Goal: Answer question/provide support

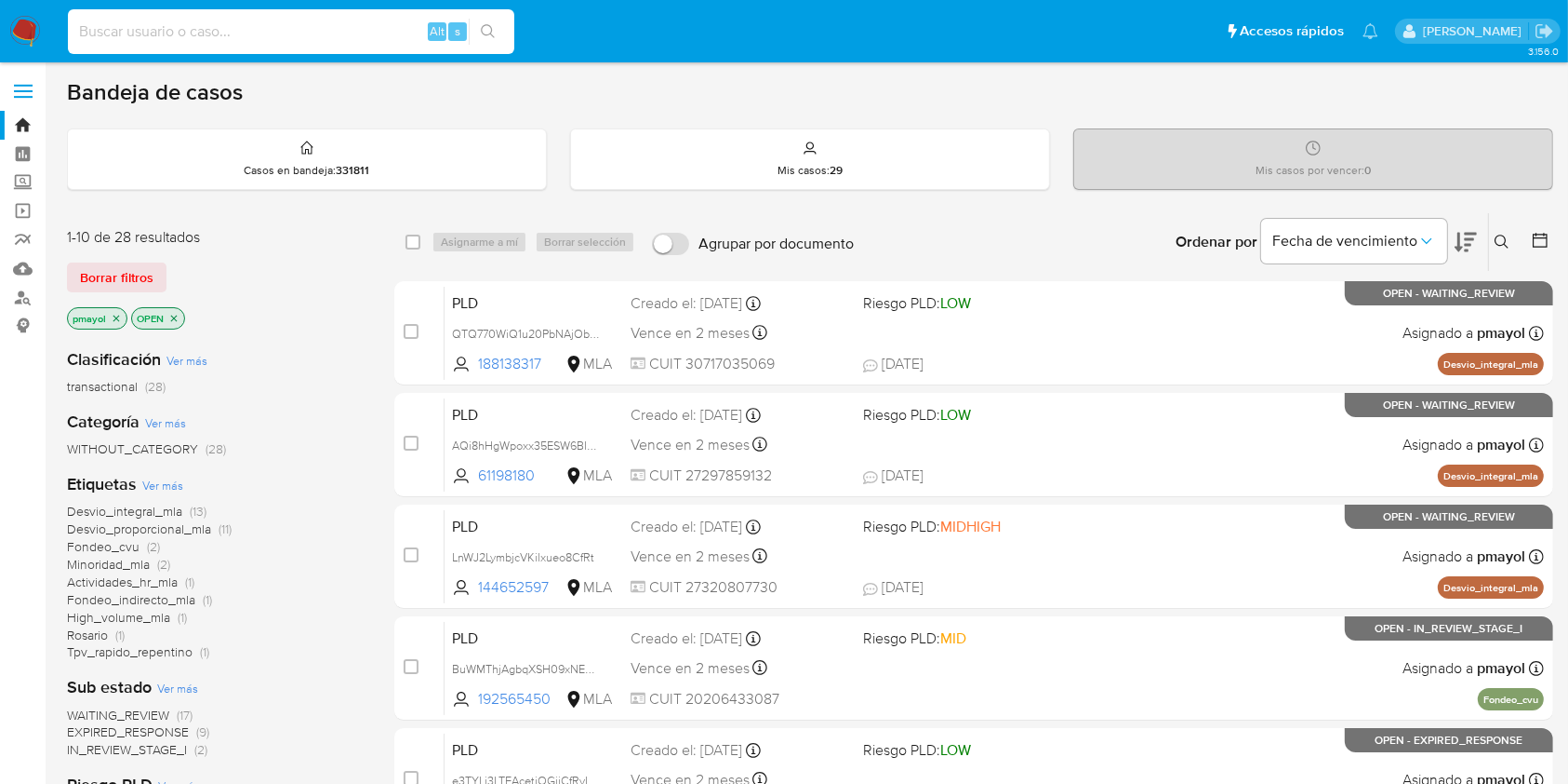
click at [365, 41] on input at bounding box center [290, 31] width 446 height 25
paste input "2219293120"
type input "2219293120"
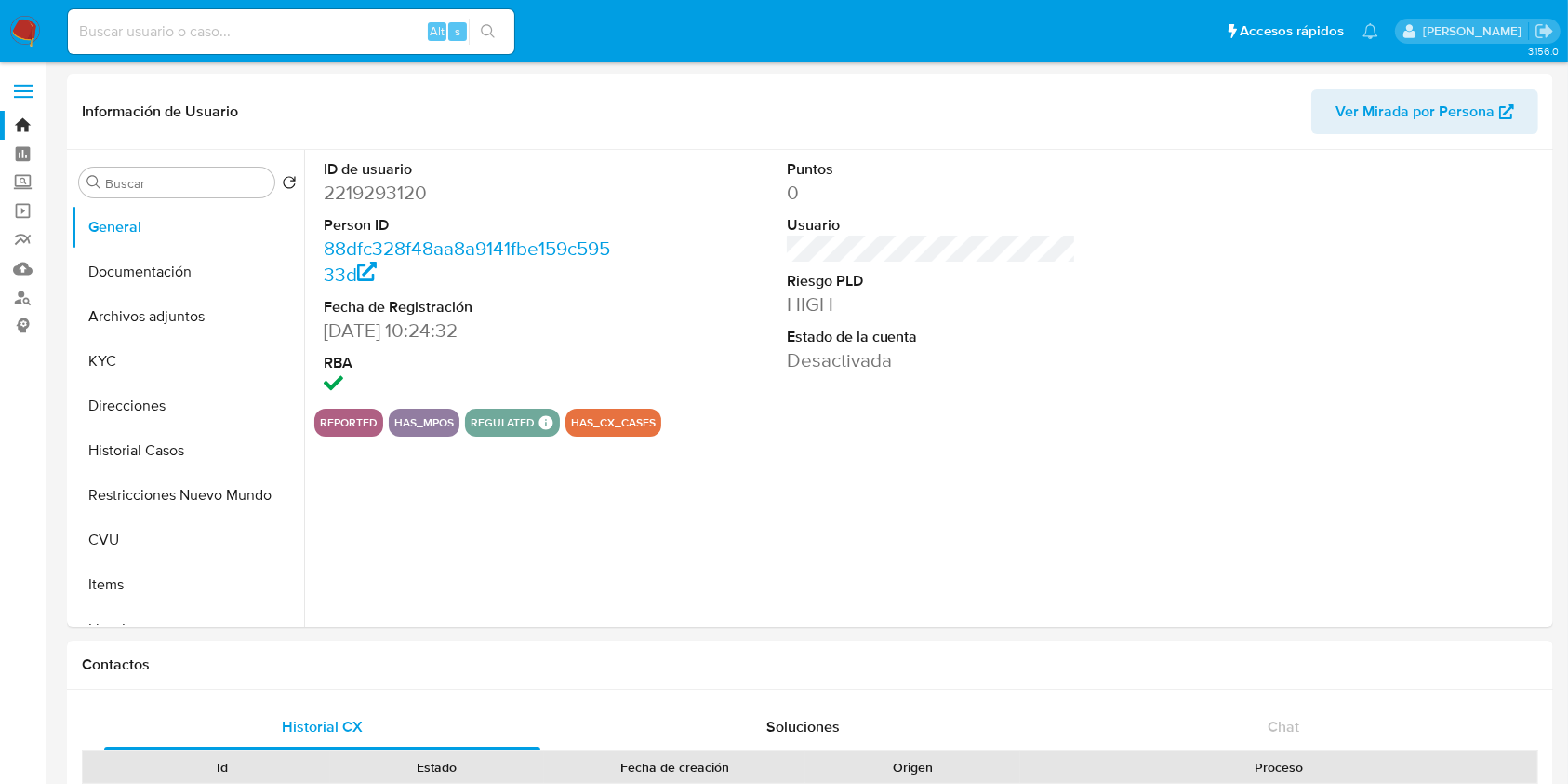
select select "10"
click at [154, 447] on button "Historial Casos" at bounding box center [180, 450] width 218 height 45
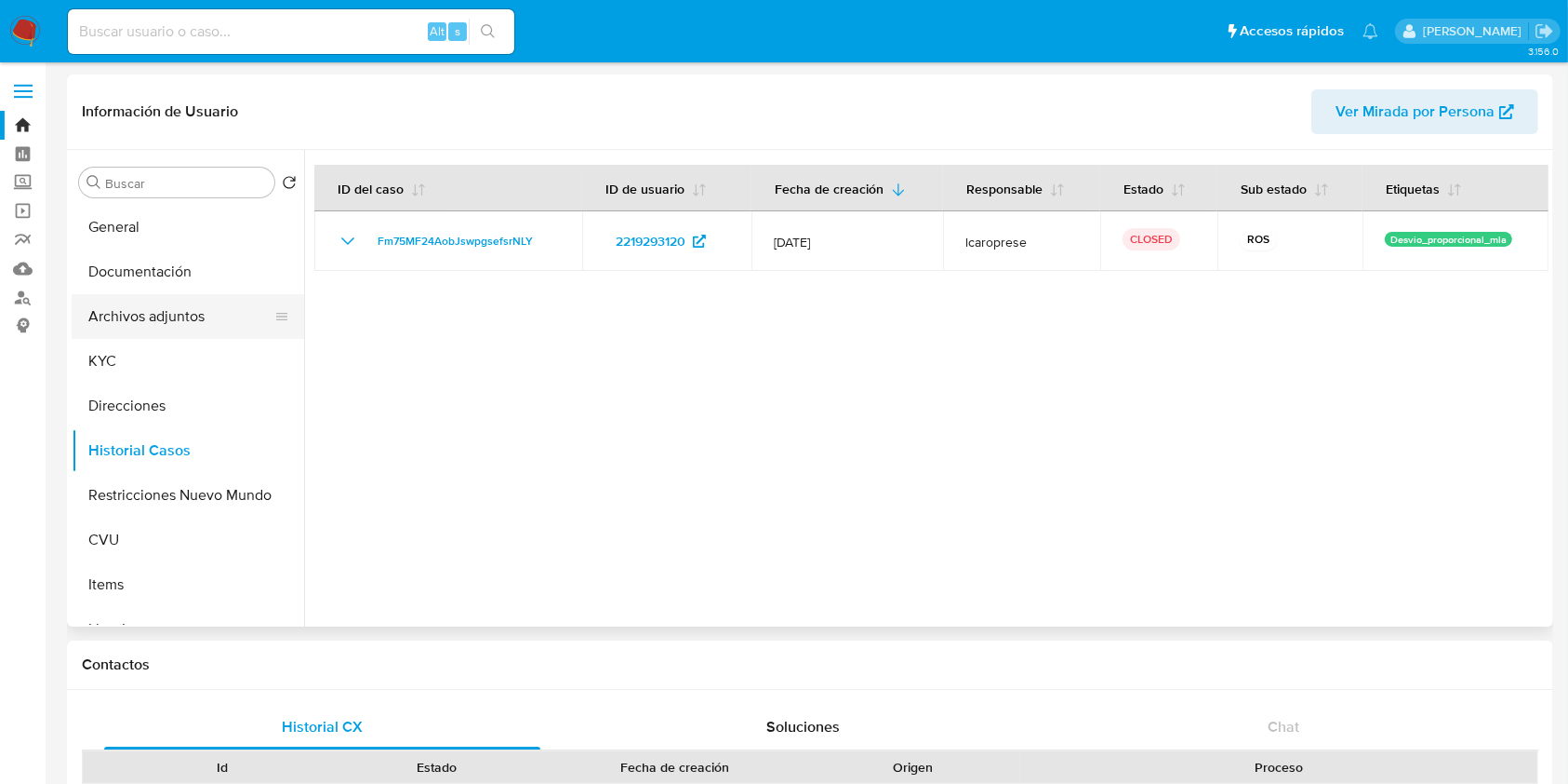
click at [146, 302] on button "Archivos adjuntos" at bounding box center [180, 317] width 218 height 45
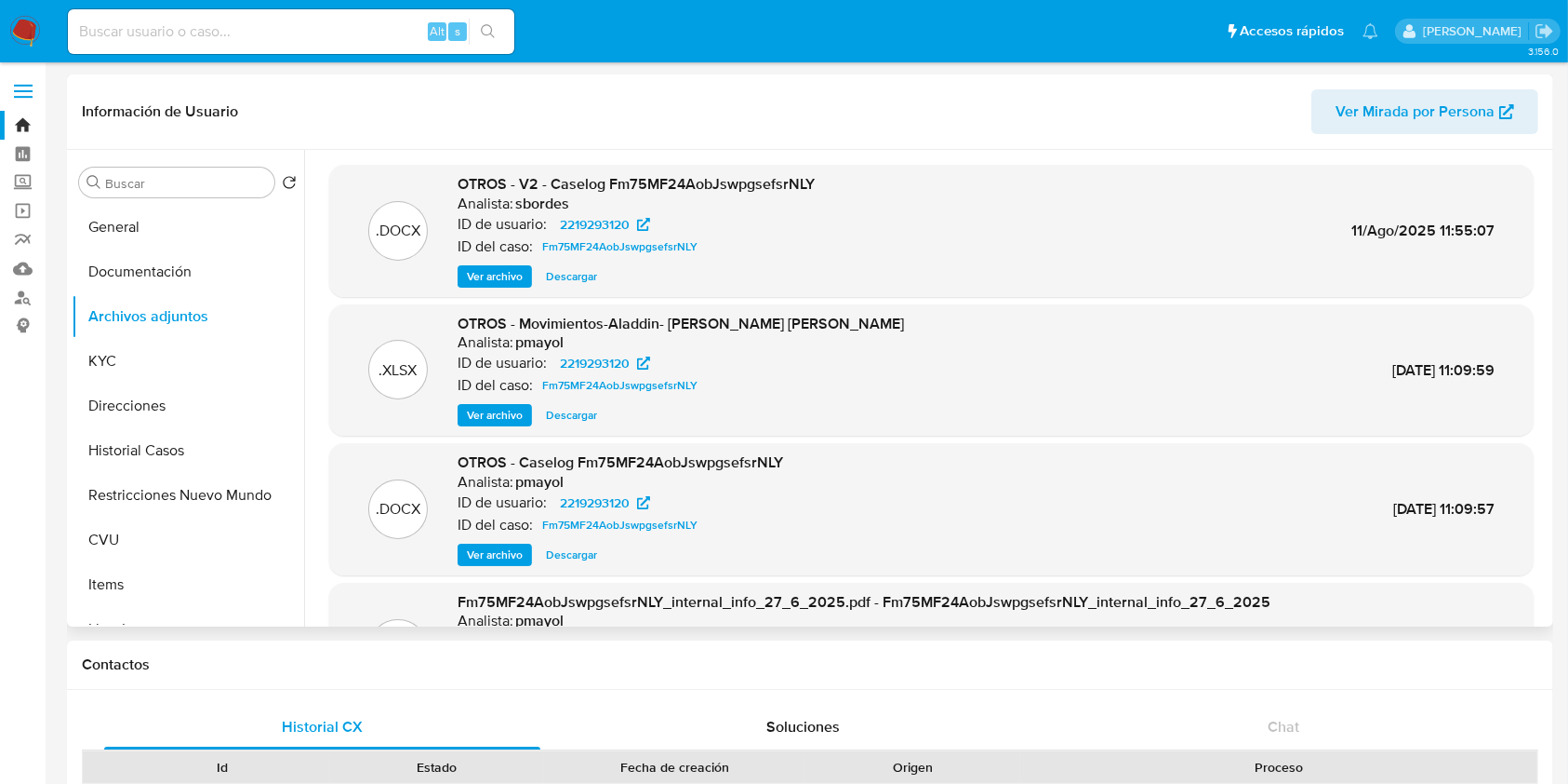
click at [482, 274] on span "Ver archivo" at bounding box center [494, 276] width 56 height 19
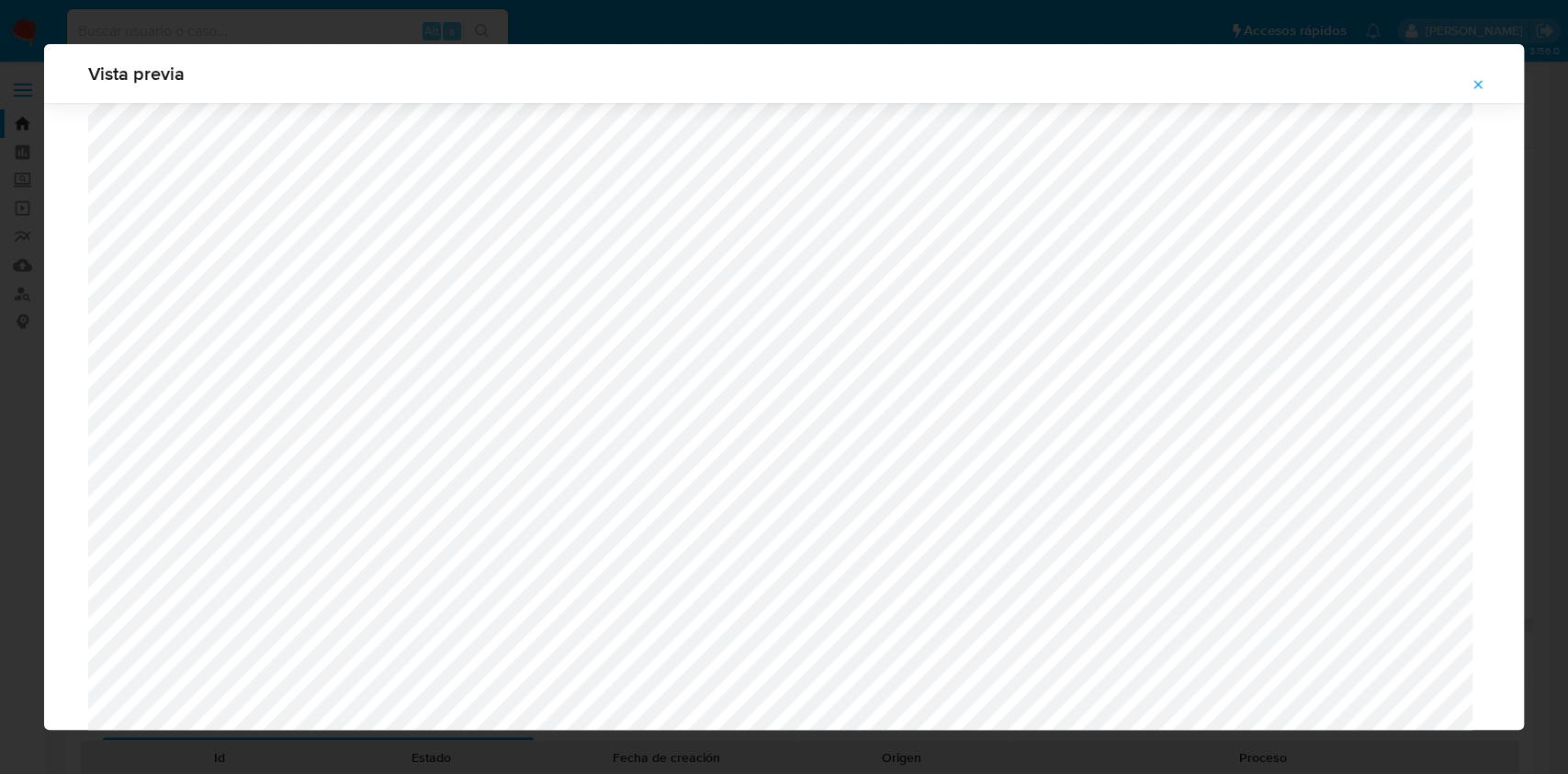
scroll to position [1350, 0]
click at [1483, 94] on span "Attachment preview" at bounding box center [1477, 84] width 15 height 26
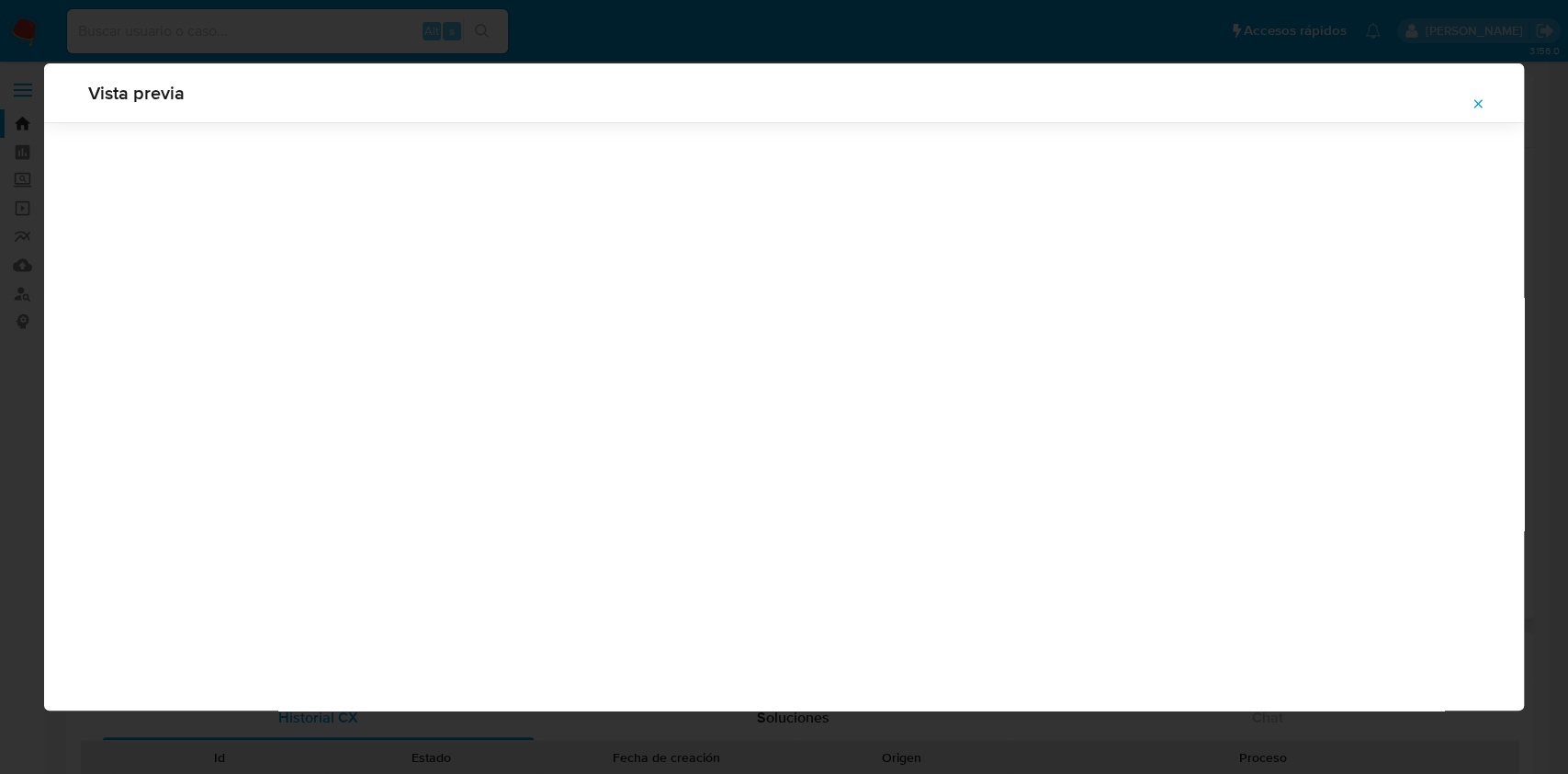
scroll to position [0, 0]
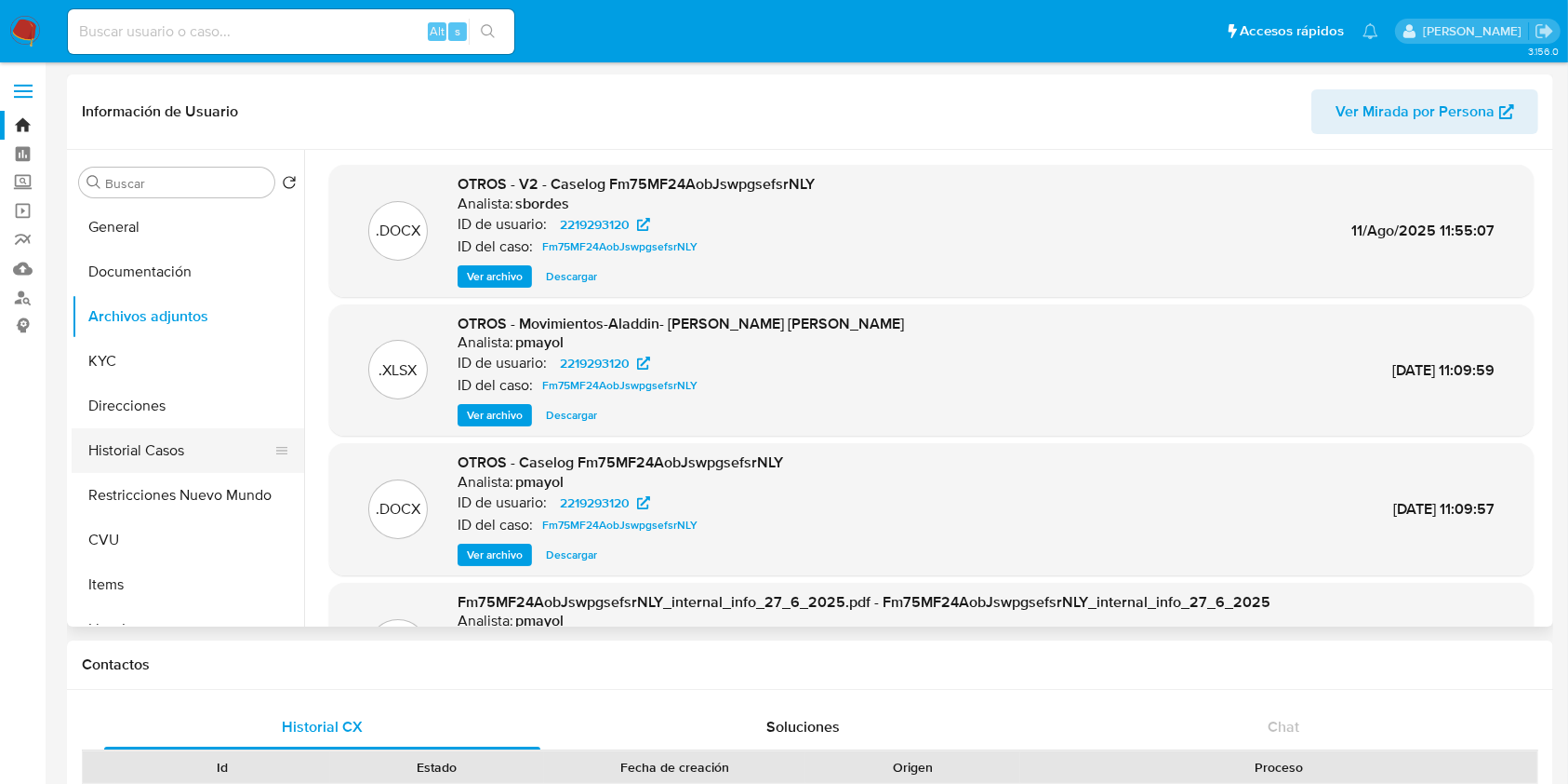
click at [129, 463] on button "Historial Casos" at bounding box center [180, 450] width 218 height 45
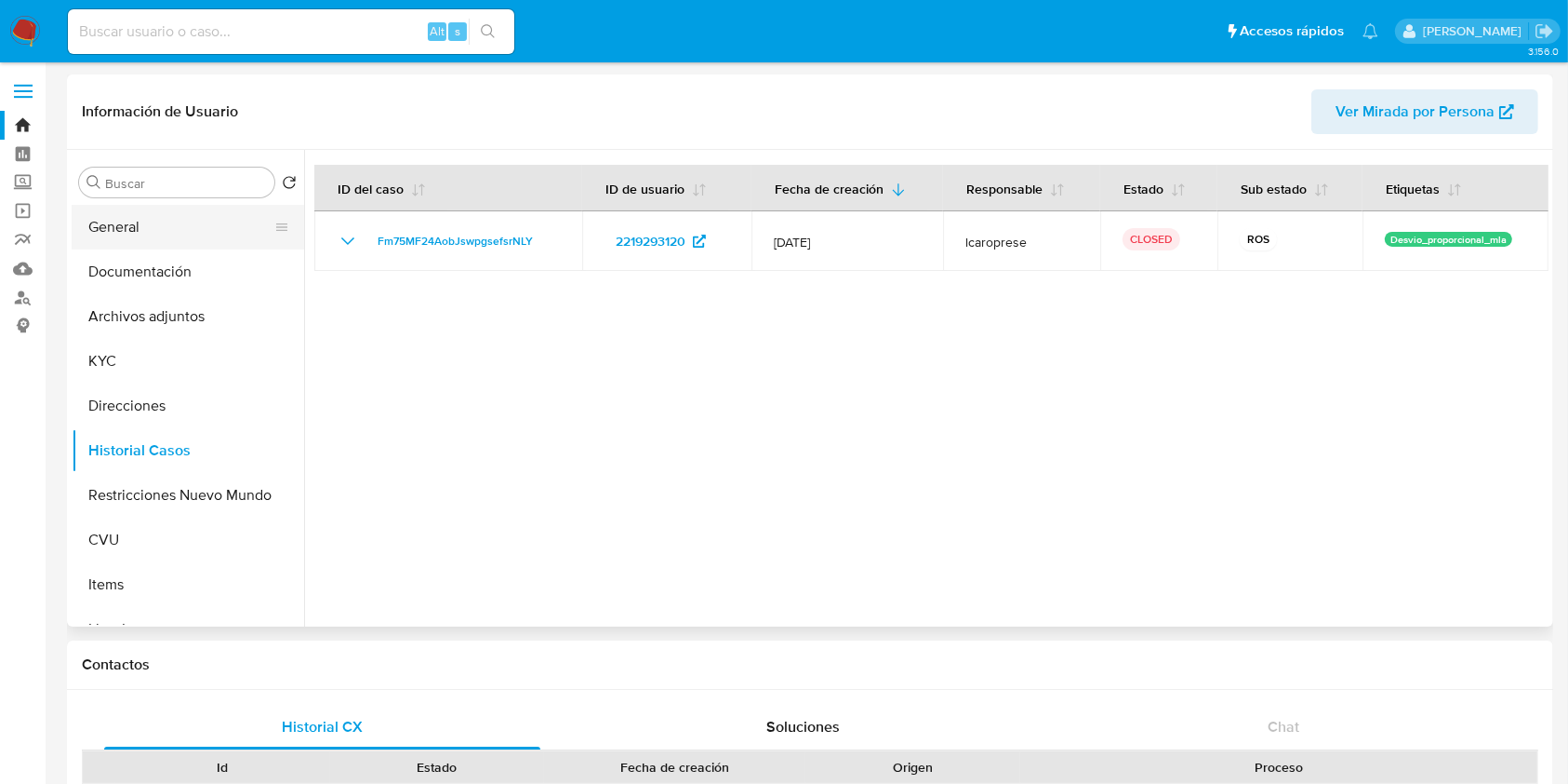
click at [106, 235] on button "General" at bounding box center [180, 228] width 218 height 45
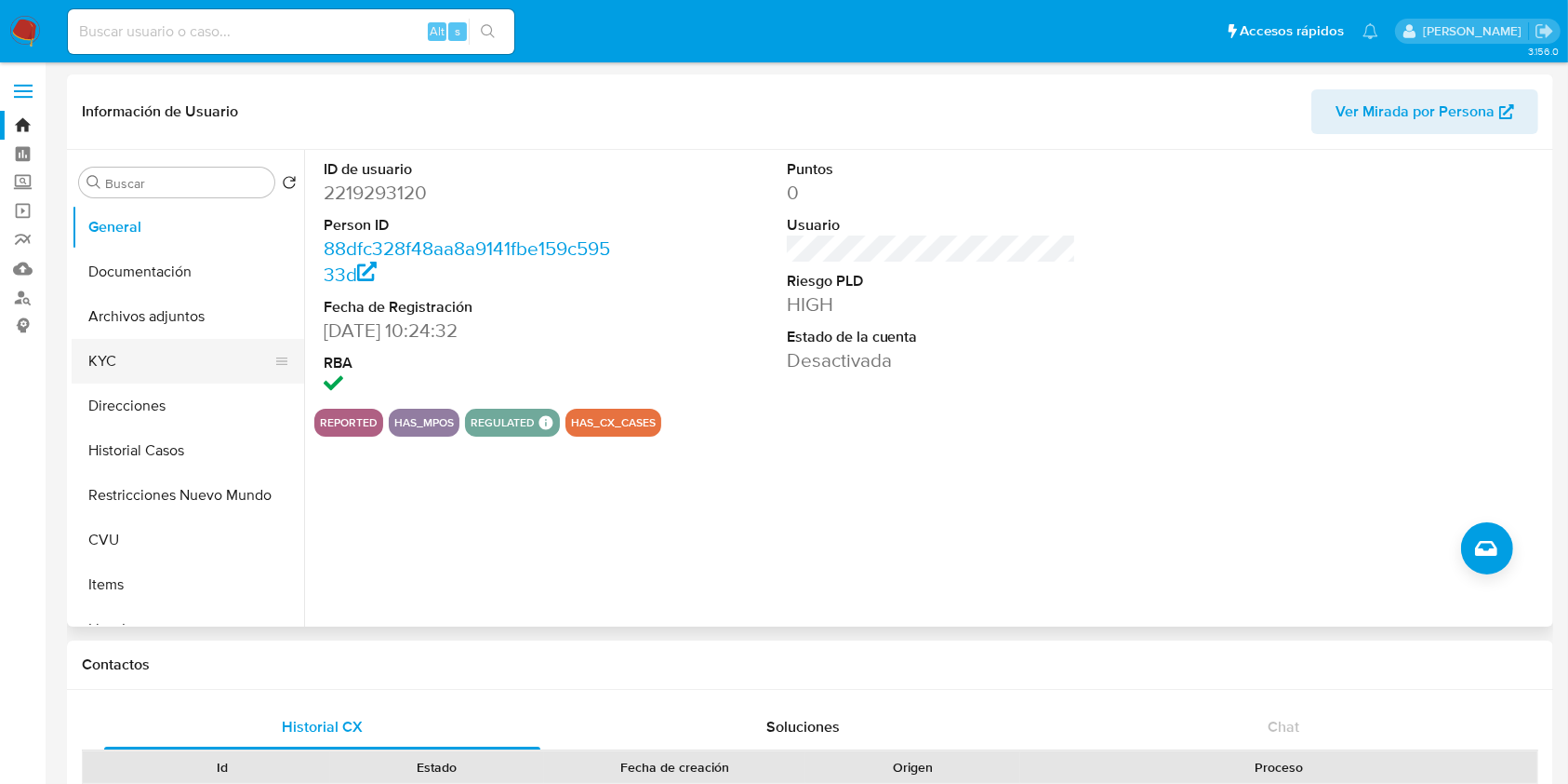
click at [150, 366] on button "KYC" at bounding box center [180, 361] width 218 height 45
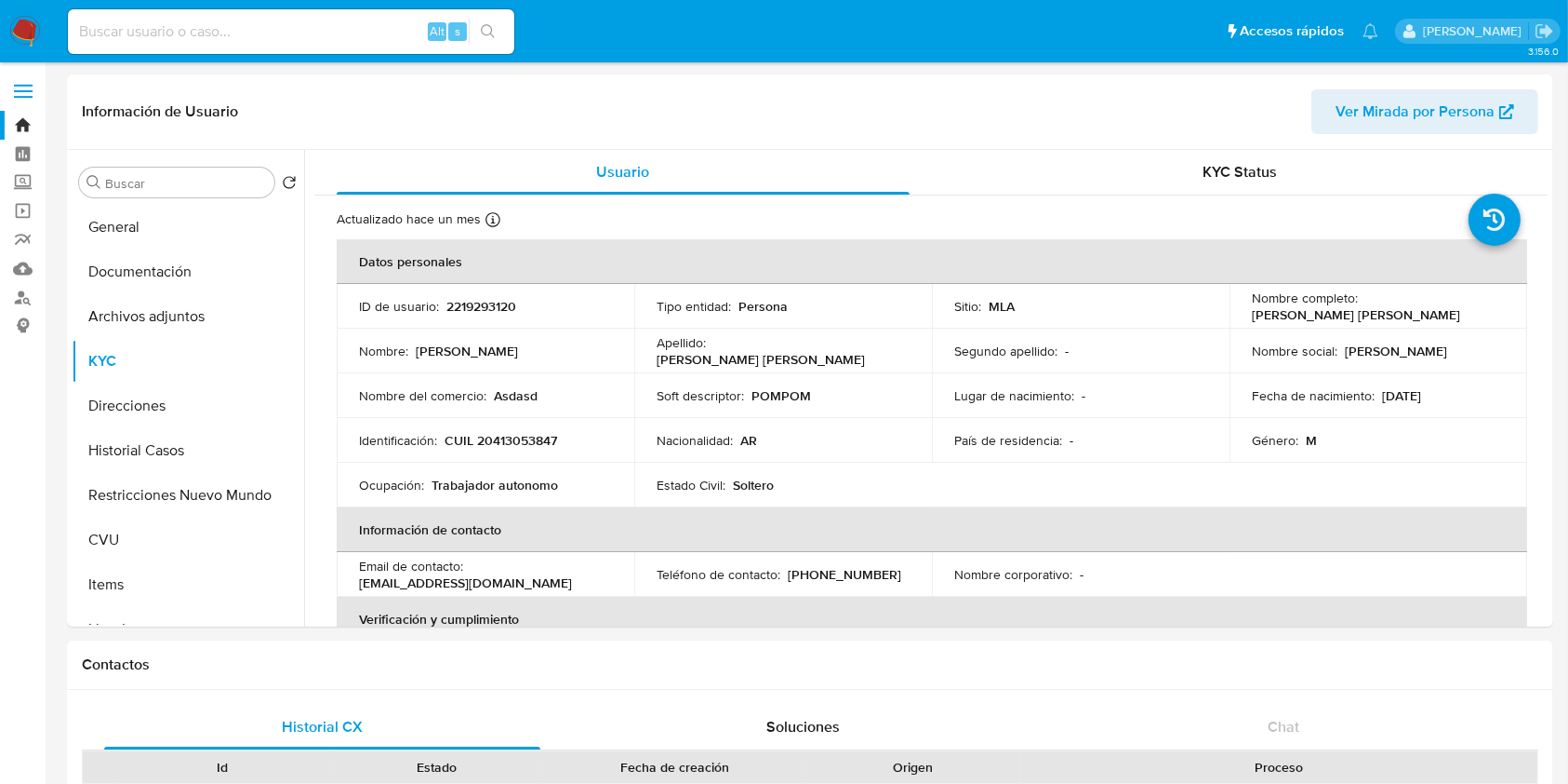
drag, startPoint x: 1234, startPoint y: 322, endPoint x: 1485, endPoint y: 310, distance: 251.3
click at [1485, 310] on td "Nombre completo : Leonardo Fabian Cichanowski Schwitzer" at bounding box center [1378, 306] width 297 height 45
copy p "[PERSON_NAME] [PERSON_NAME]"
click at [494, 449] on td "Identificación : CUIL 20413053847" at bounding box center [484, 441] width 297 height 45
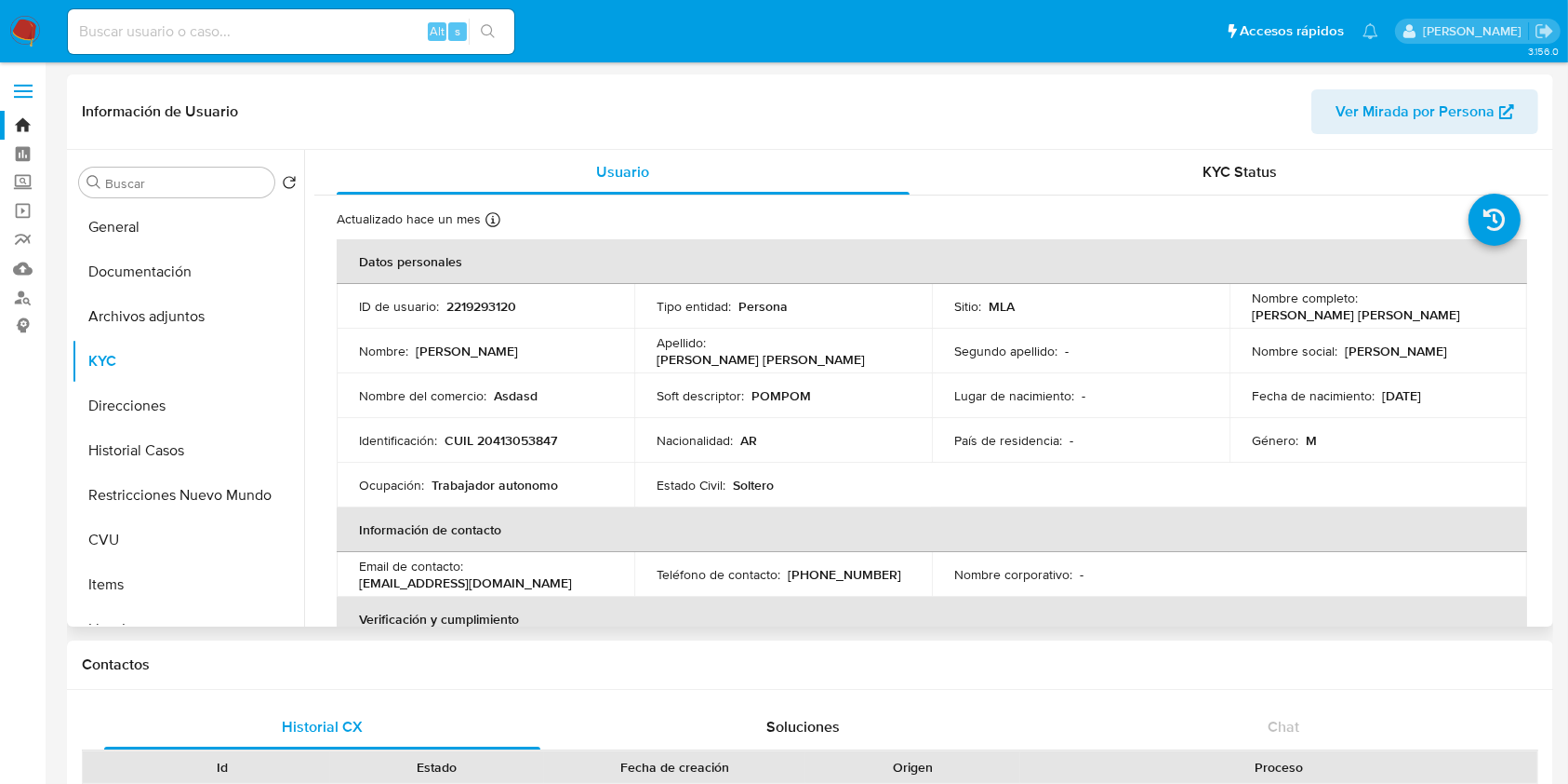
click at [496, 438] on p "CUIL 20413053847" at bounding box center [500, 440] width 113 height 17
copy p "20413053847"
click at [173, 312] on button "Archivos adjuntos" at bounding box center [180, 317] width 218 height 45
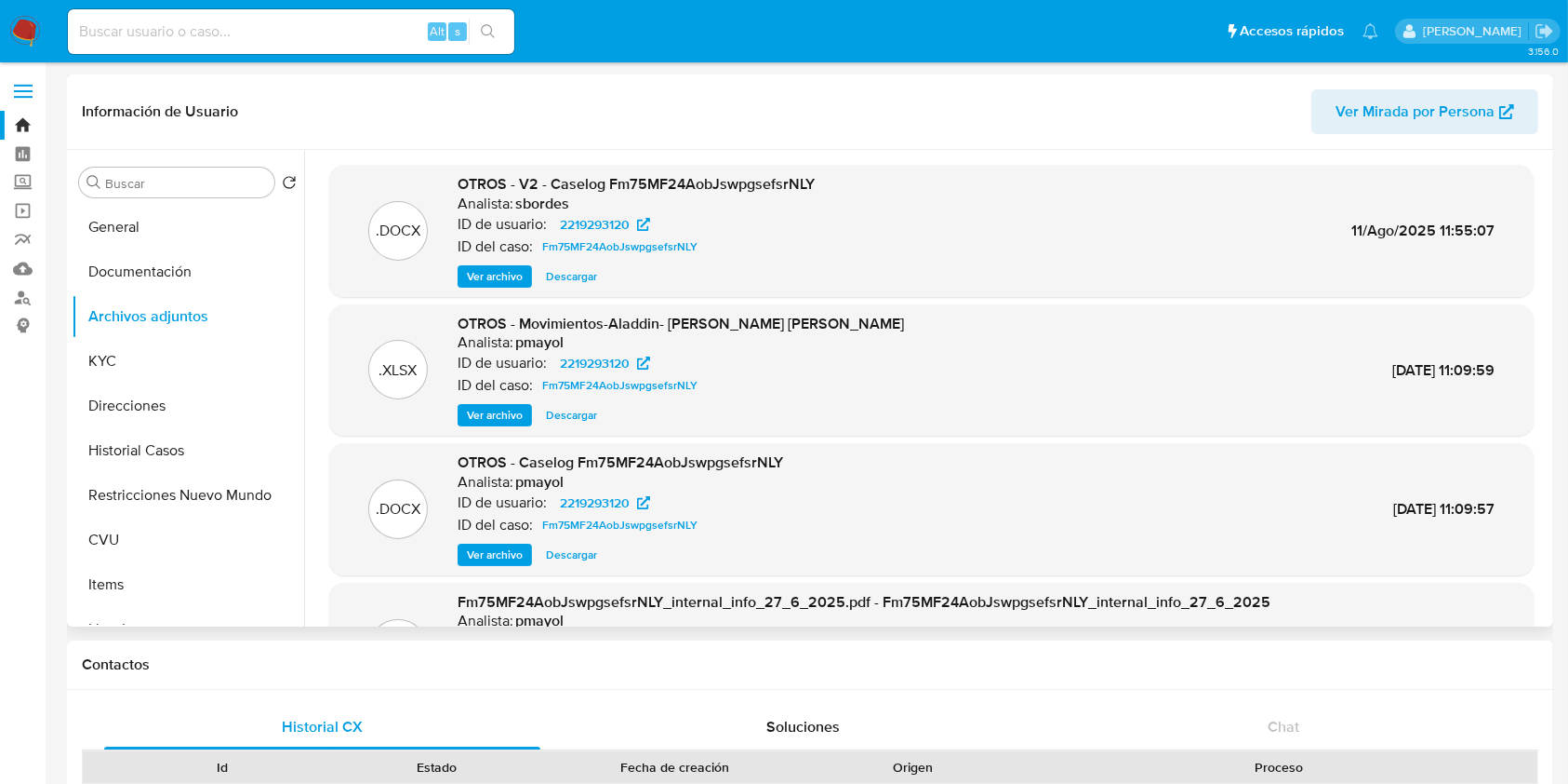
click at [497, 275] on span "Ver archivo" at bounding box center [494, 276] width 56 height 19
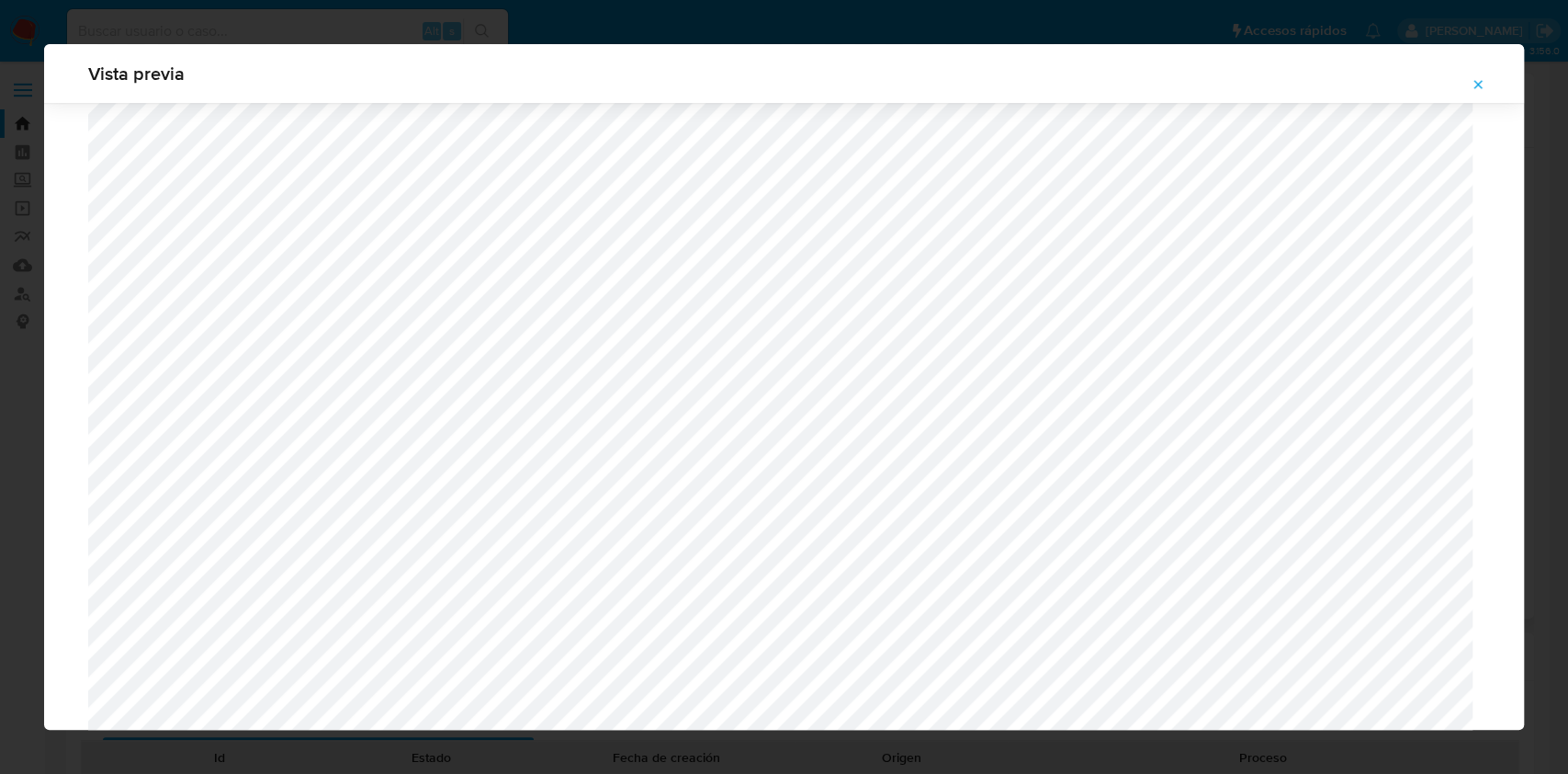
scroll to position [771, 0]
click at [1474, 73] on span "Attachment preview" at bounding box center [1477, 84] width 15 height 26
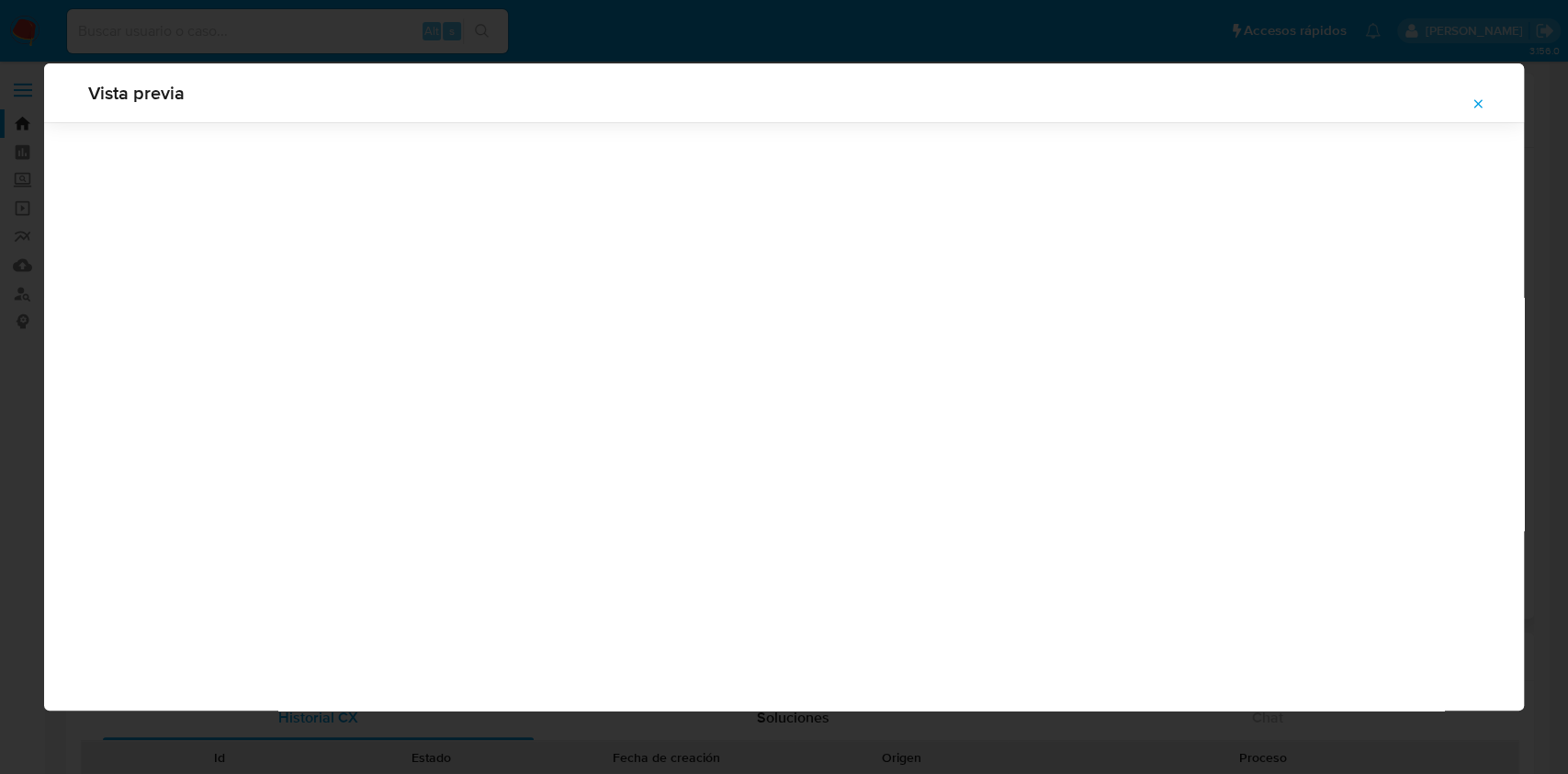
scroll to position [0, 0]
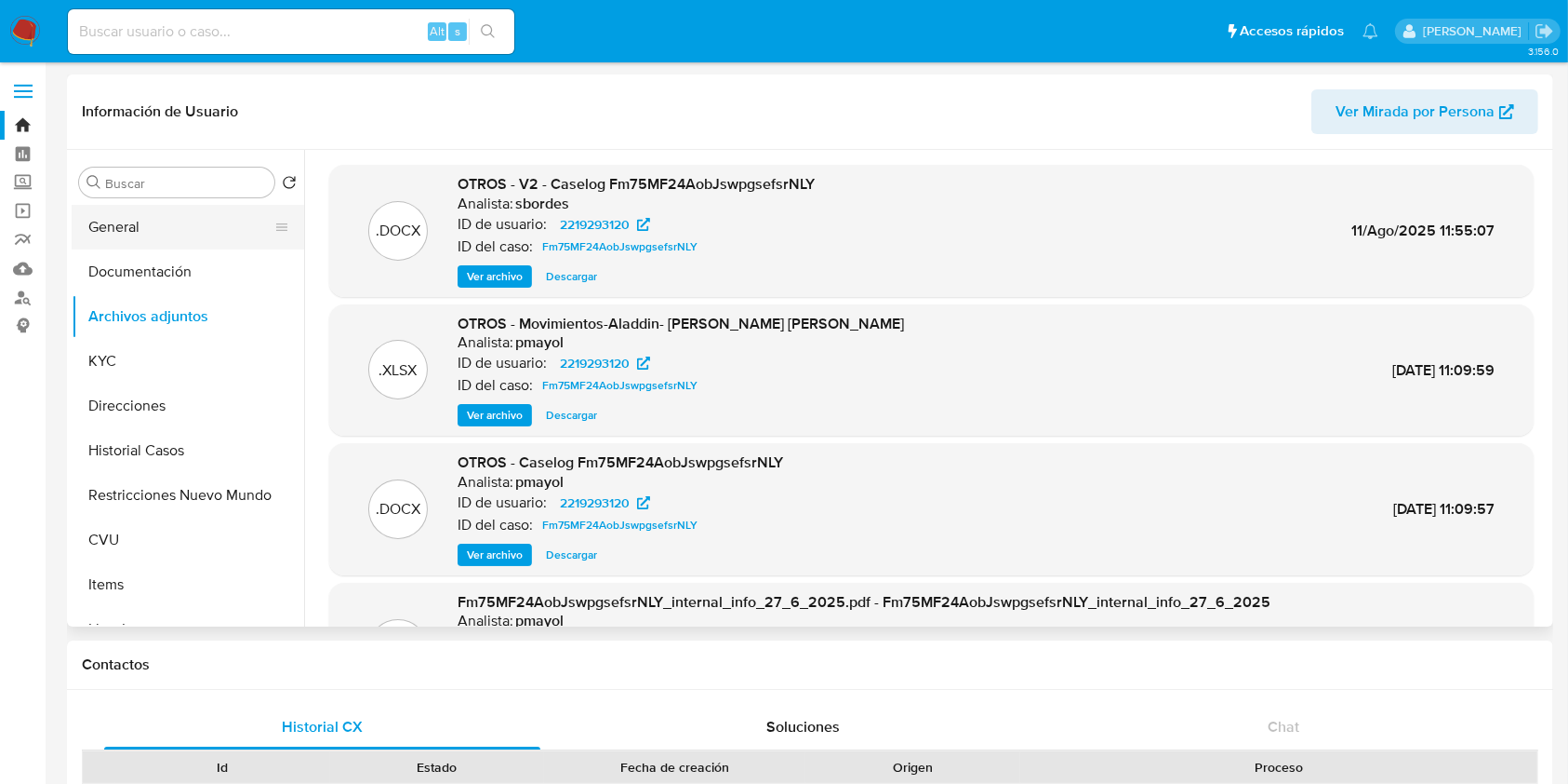
click at [180, 224] on button "General" at bounding box center [180, 228] width 218 height 45
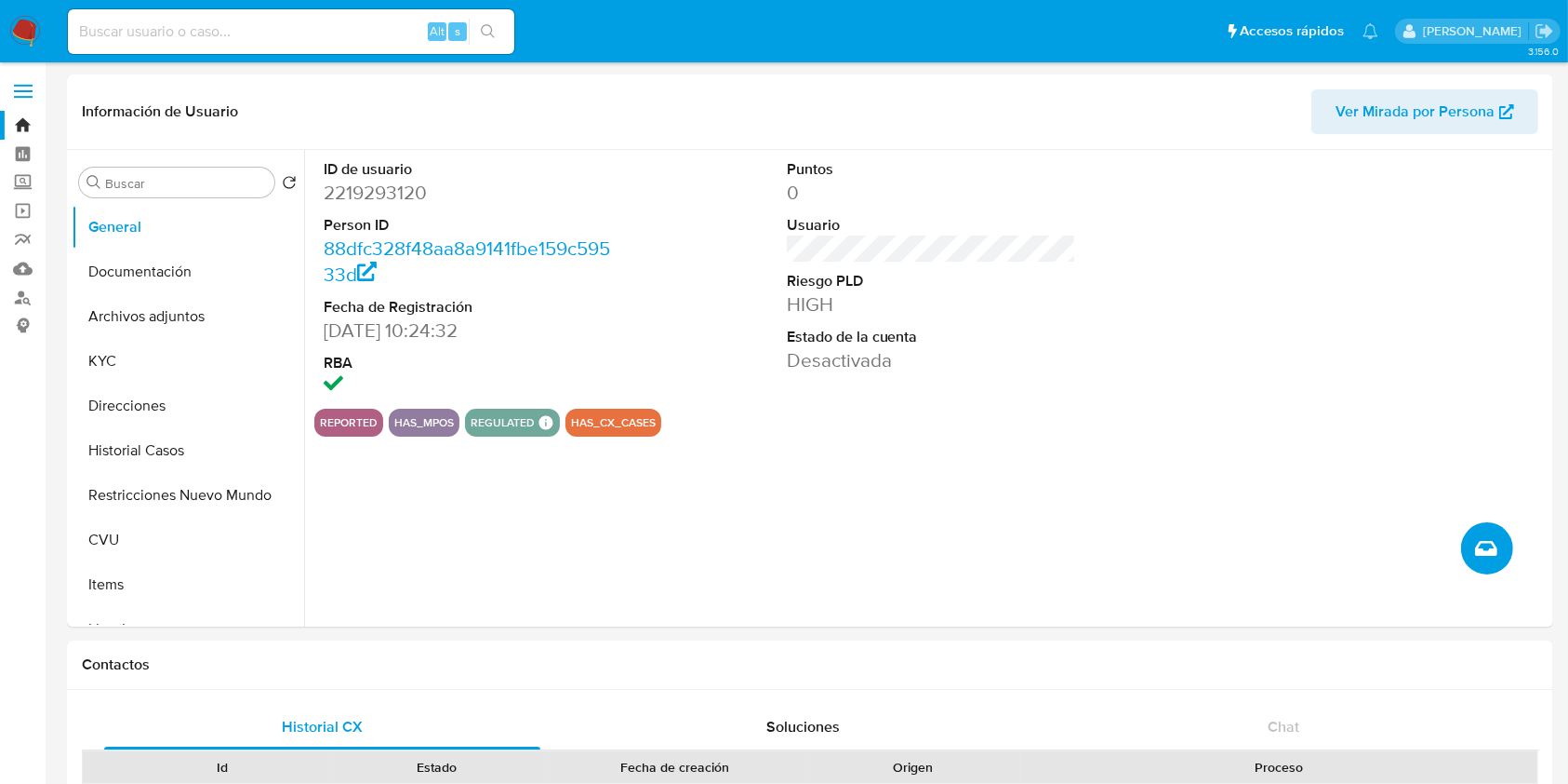
click at [1473, 553] on button "Crear caso manual" at bounding box center [1487, 548] width 52 height 52
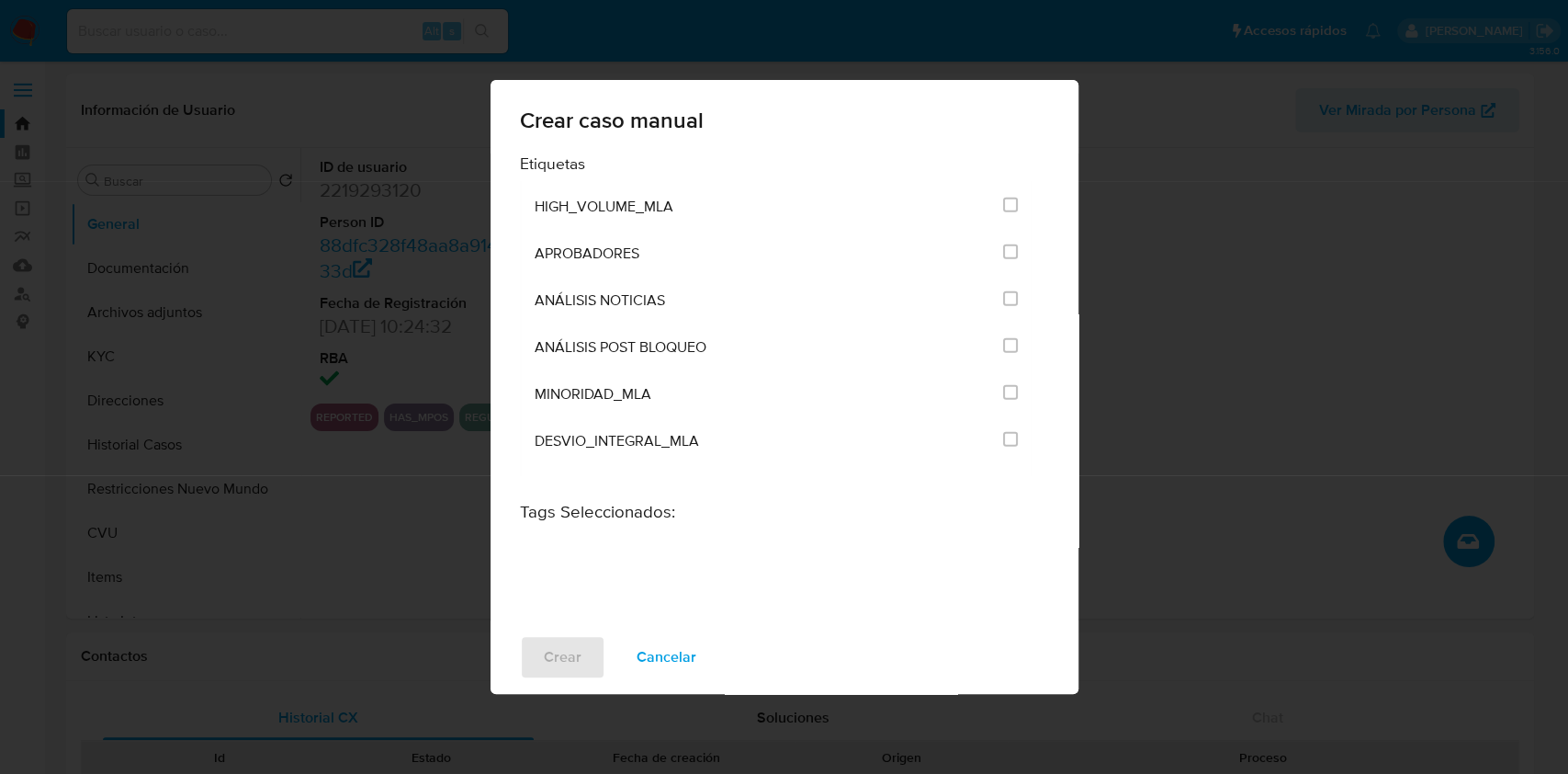
scroll to position [3666, 0]
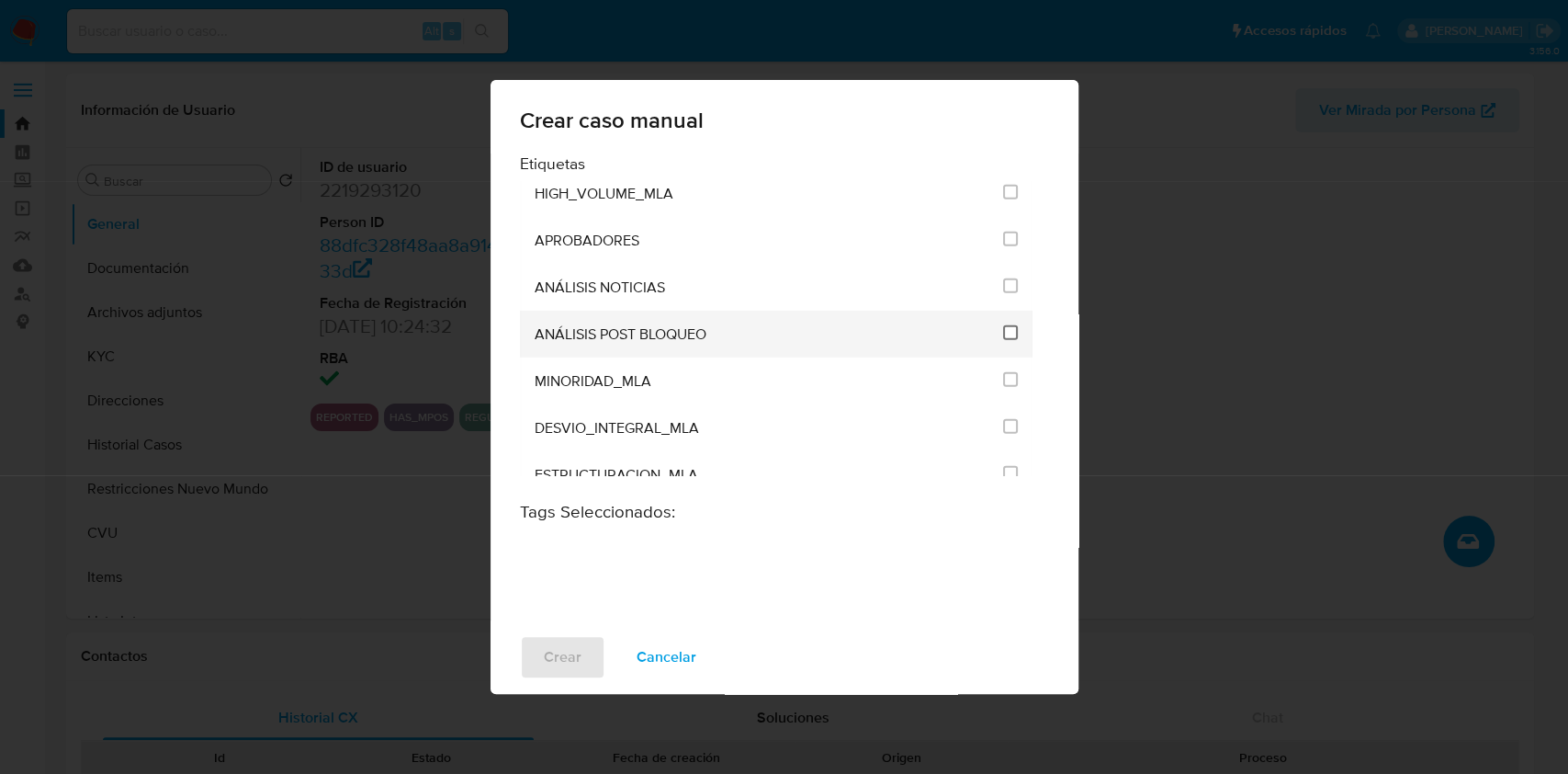
click at [1005, 327] on input "3249" at bounding box center [1010, 332] width 15 height 15
checkbox input "true"
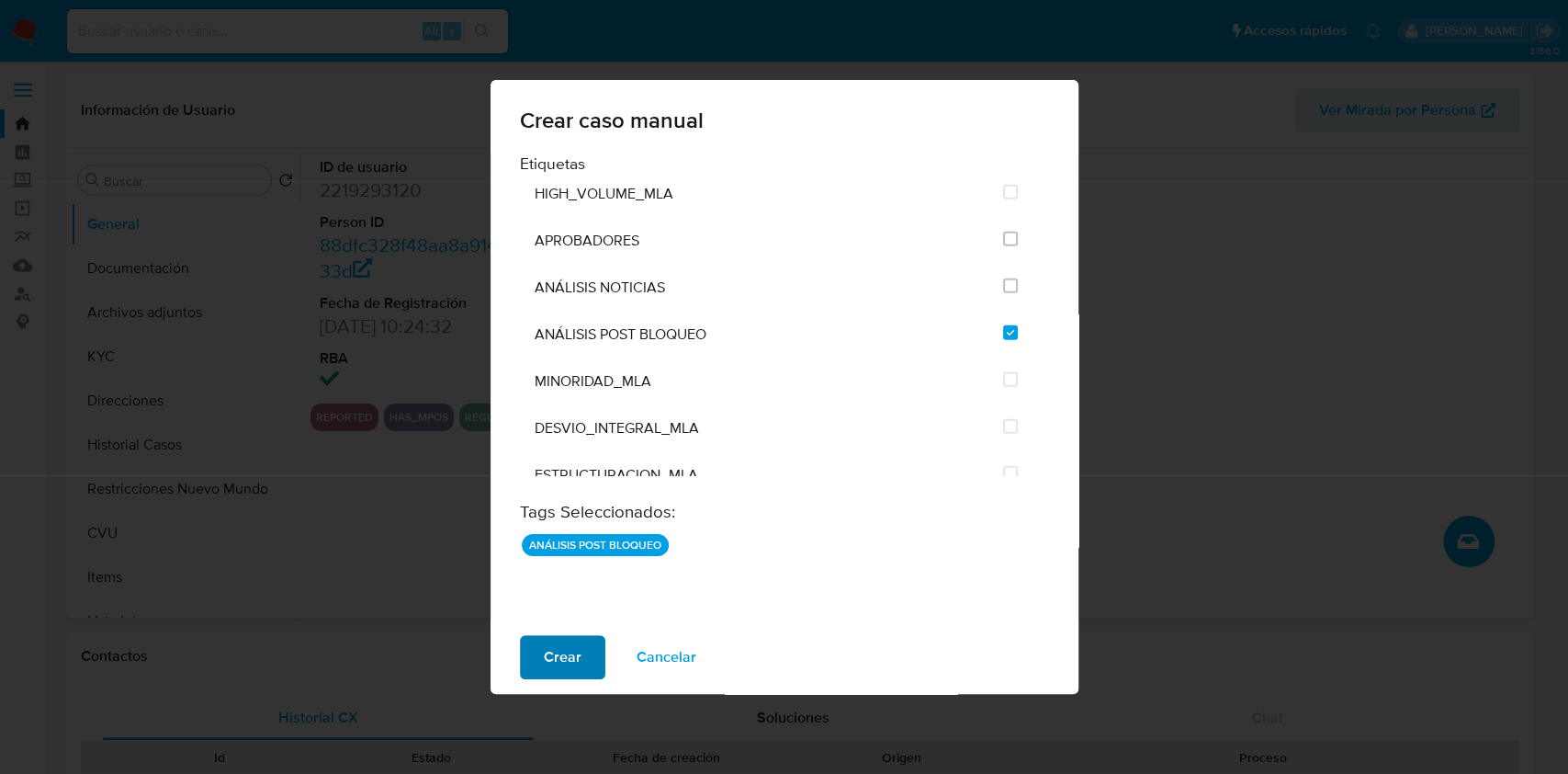
click at [556, 654] on span "Crear" at bounding box center [562, 657] width 38 height 41
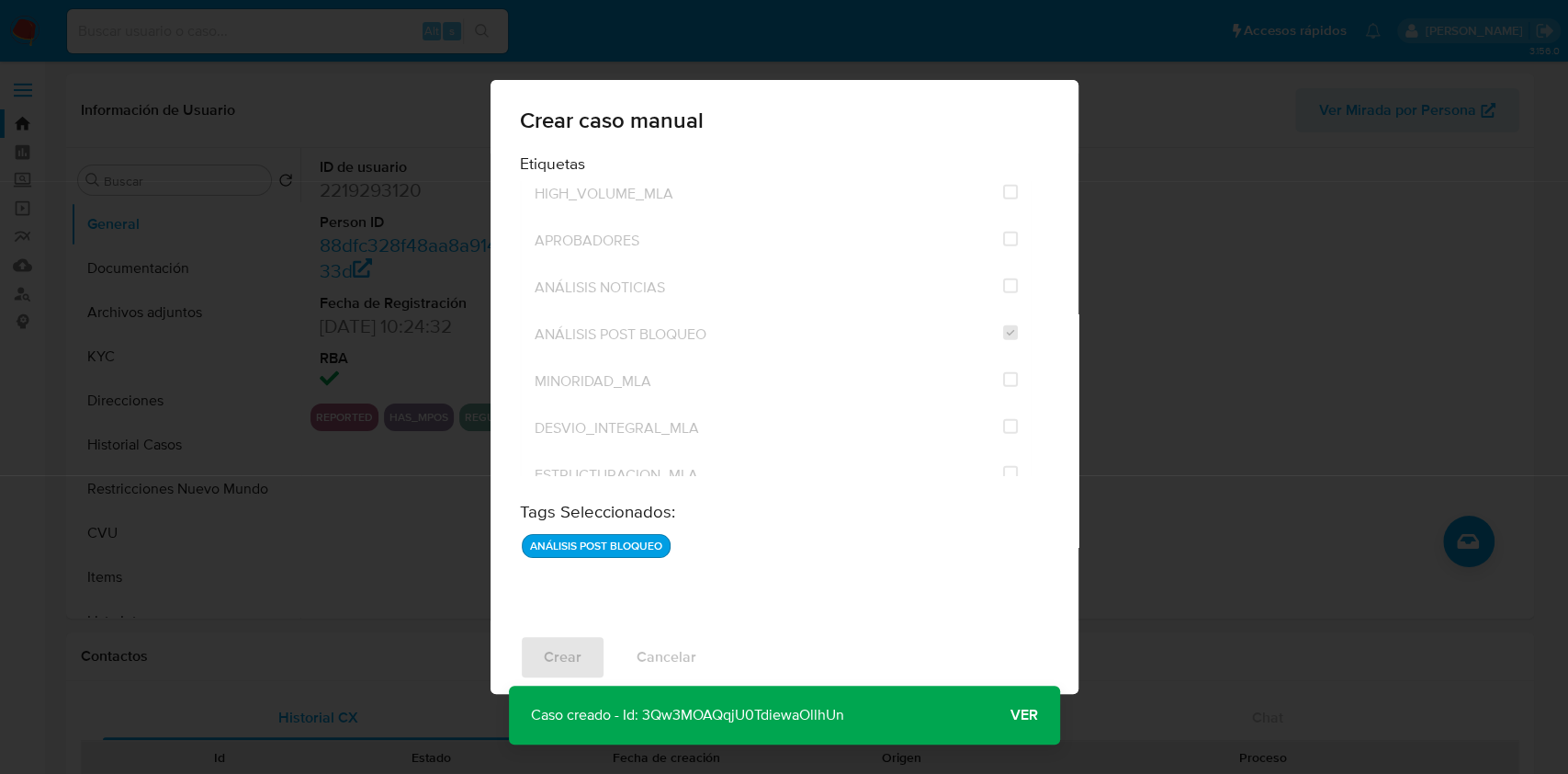
click at [1004, 702] on button "Ver" at bounding box center [1024, 715] width 72 height 45
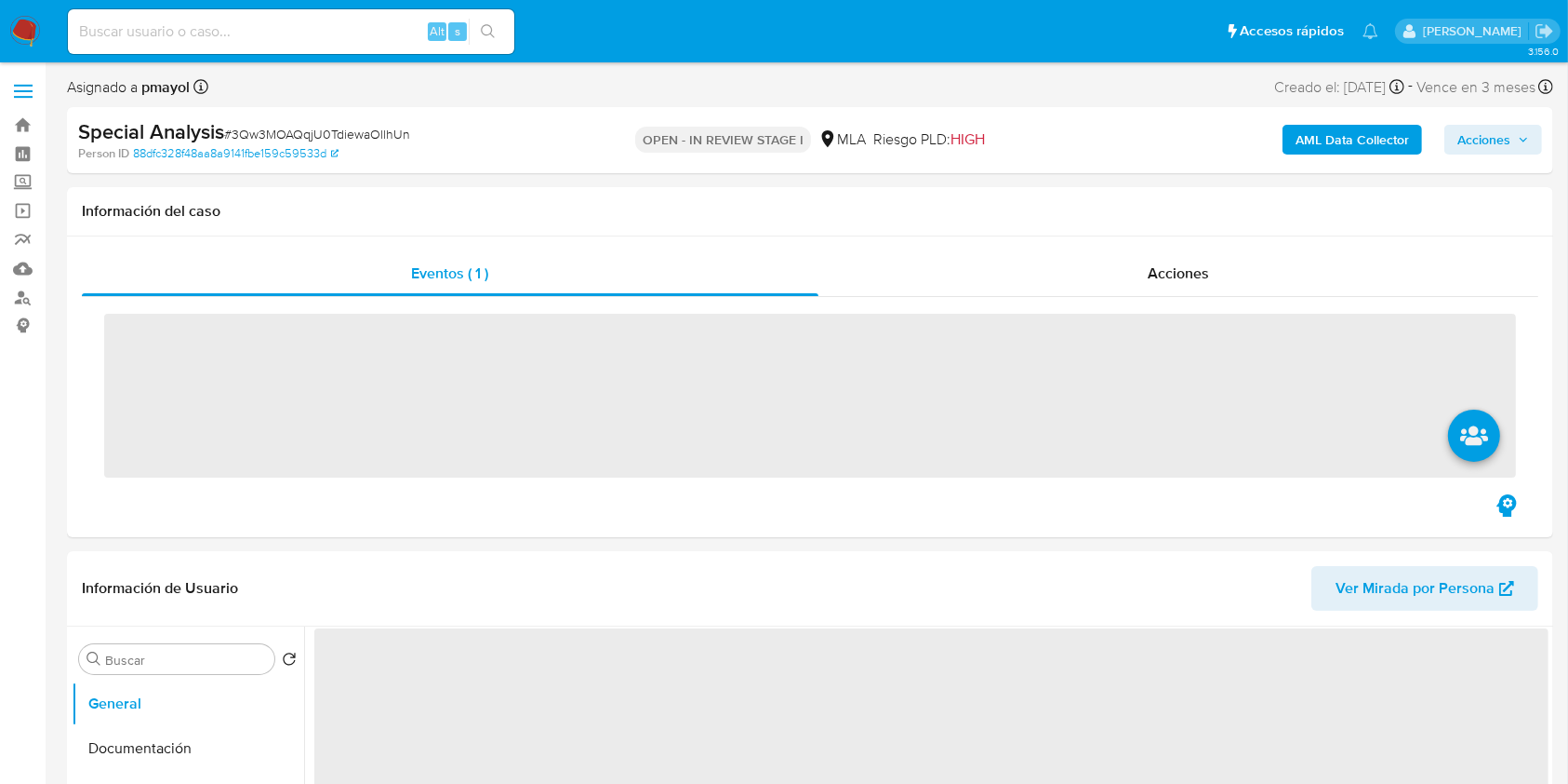
click at [1017, 711] on span "‌" at bounding box center [932, 744] width 1235 height 233
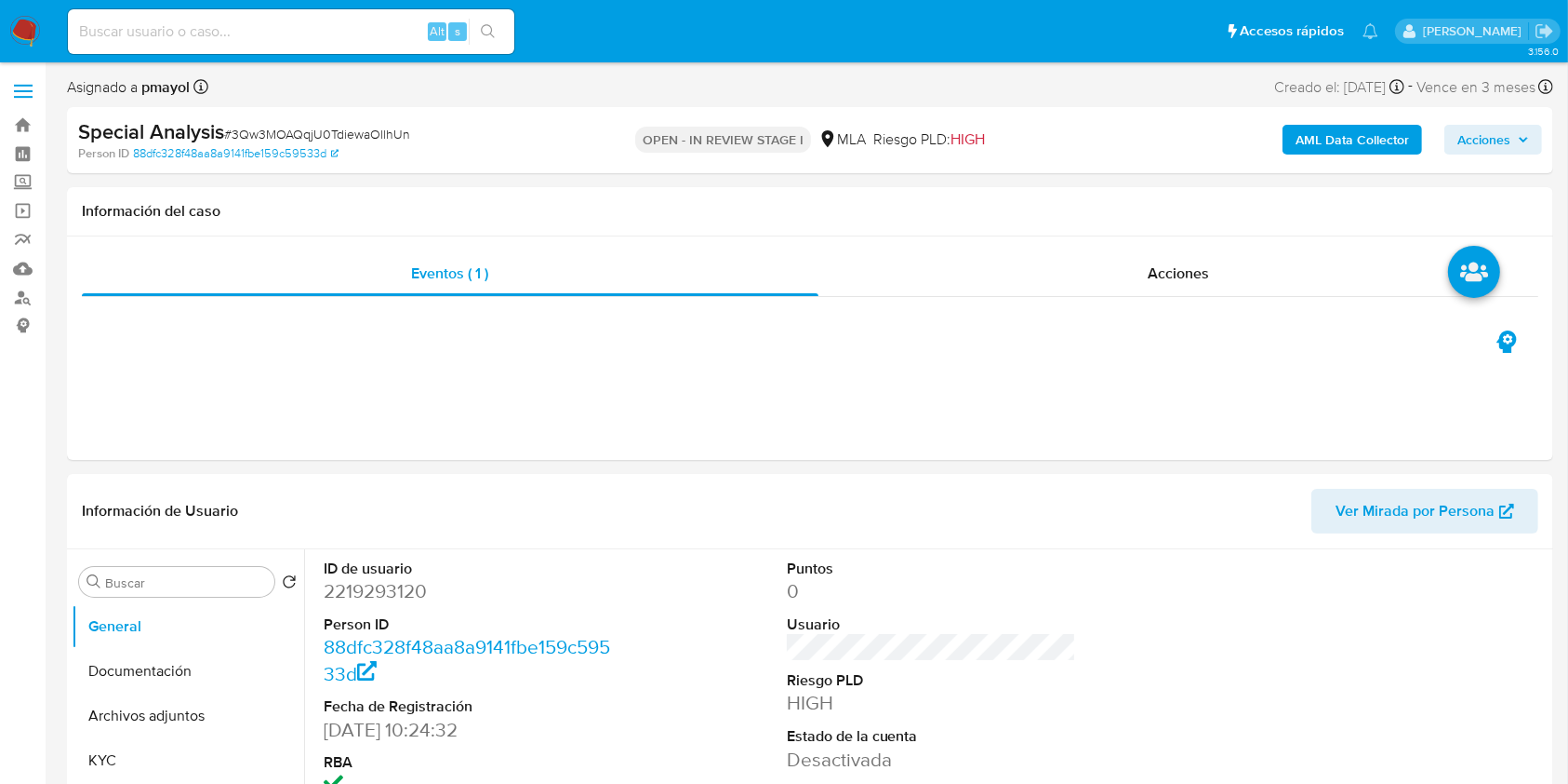
select select "10"
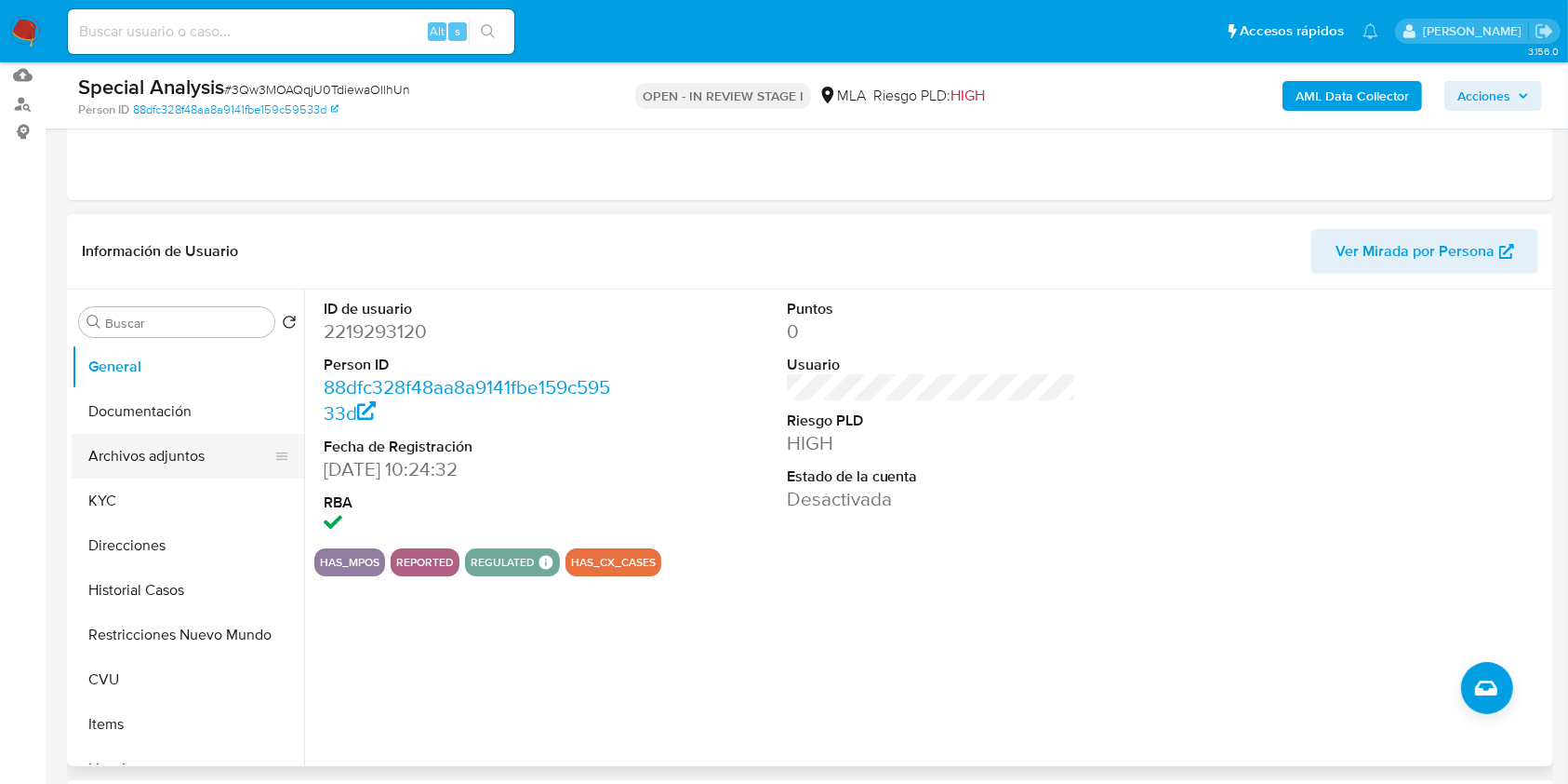
click at [197, 443] on button "Archivos adjuntos" at bounding box center [180, 456] width 218 height 45
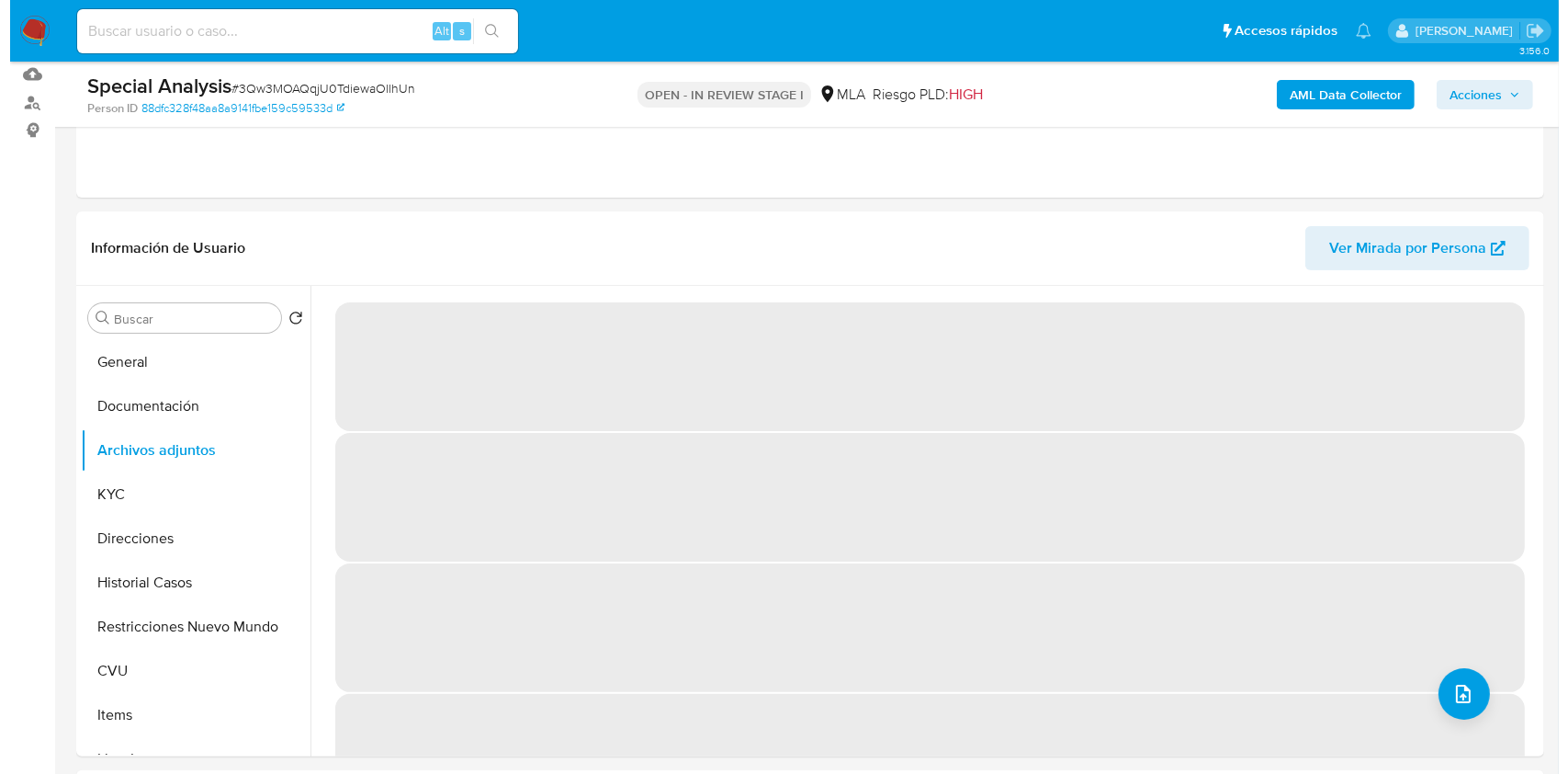
scroll to position [391, 0]
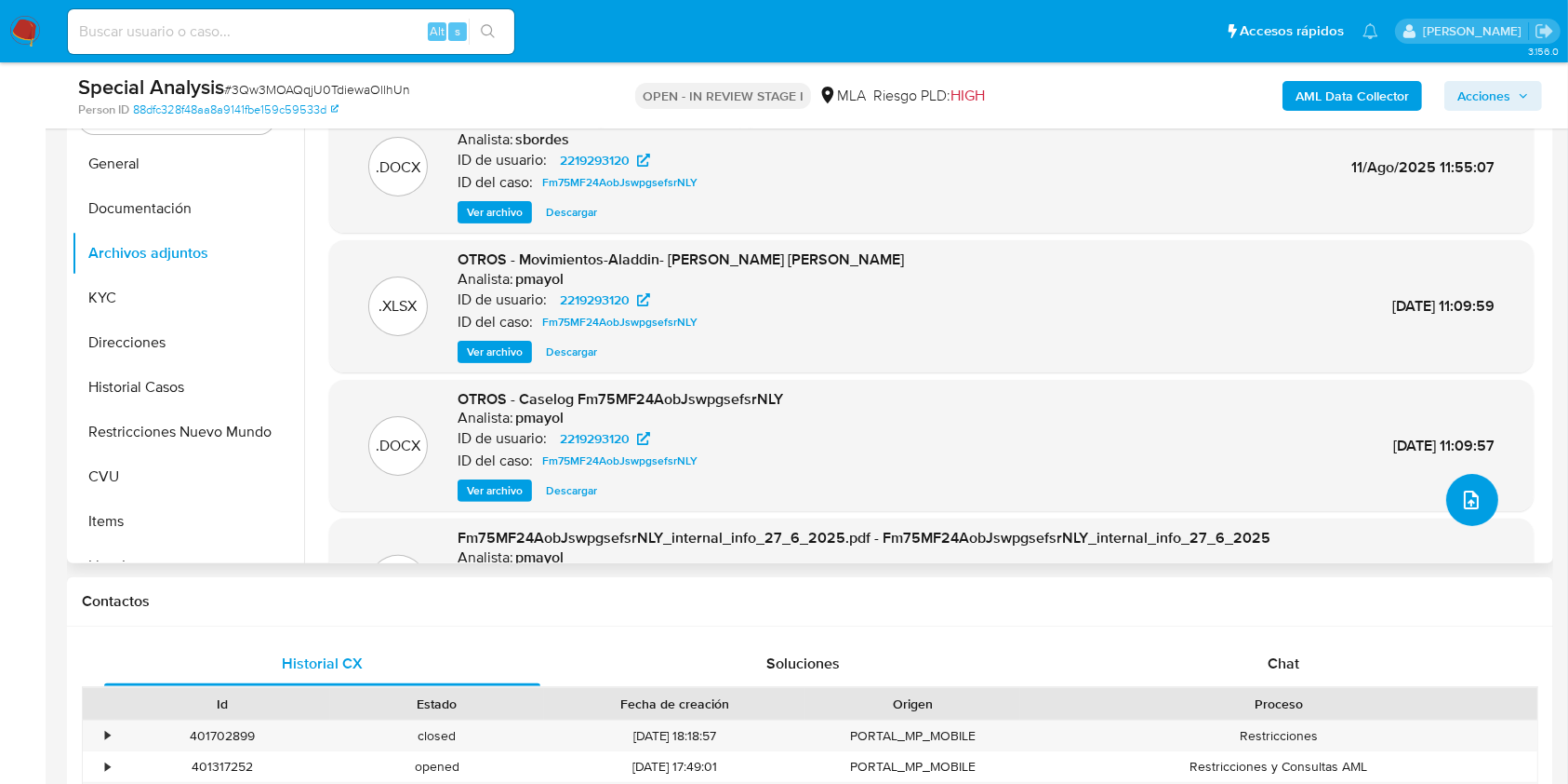
click at [1448, 492] on button "upload-file" at bounding box center [1472, 499] width 52 height 52
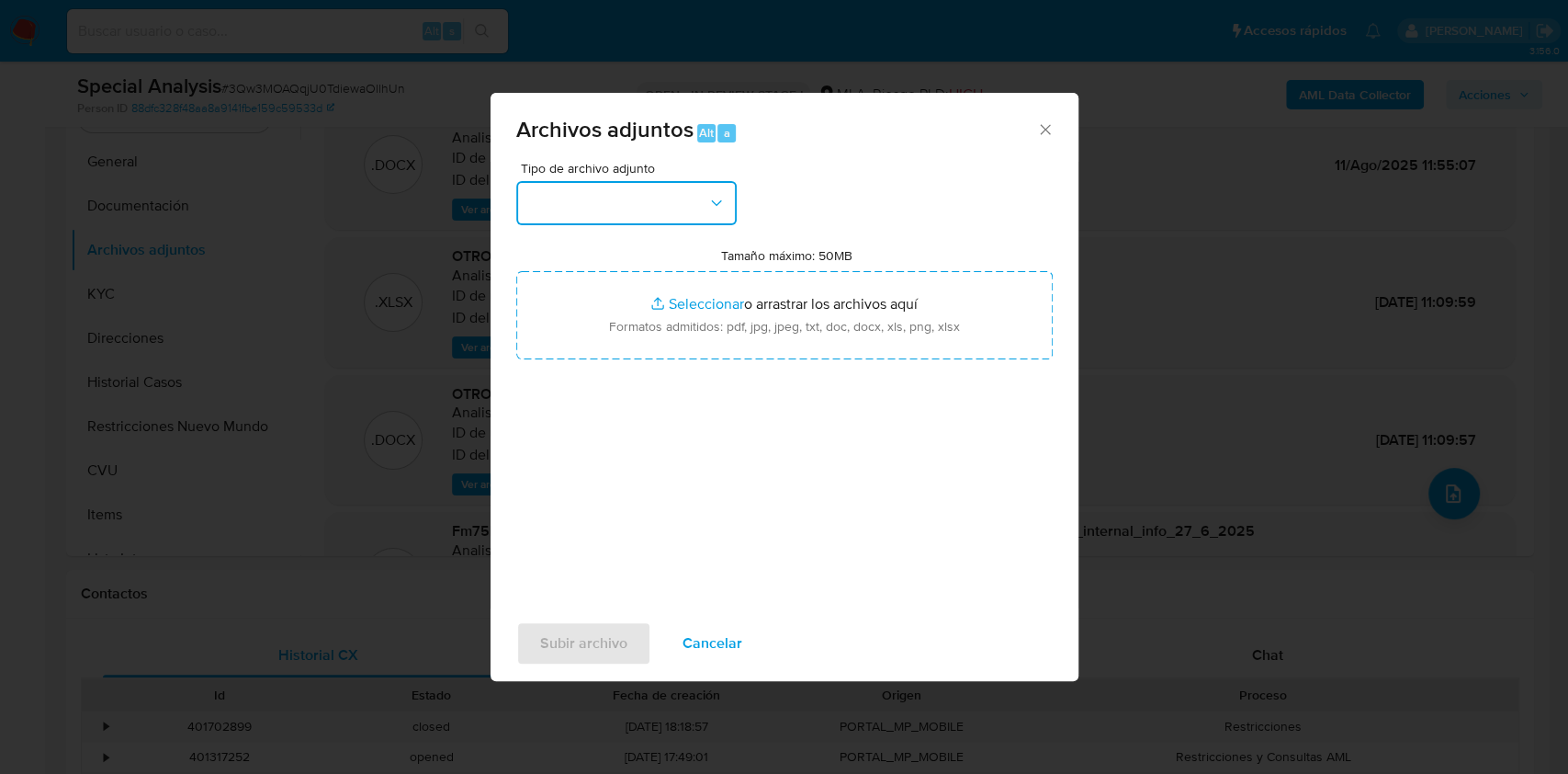
click at [686, 205] on button "button" at bounding box center [627, 203] width 221 height 45
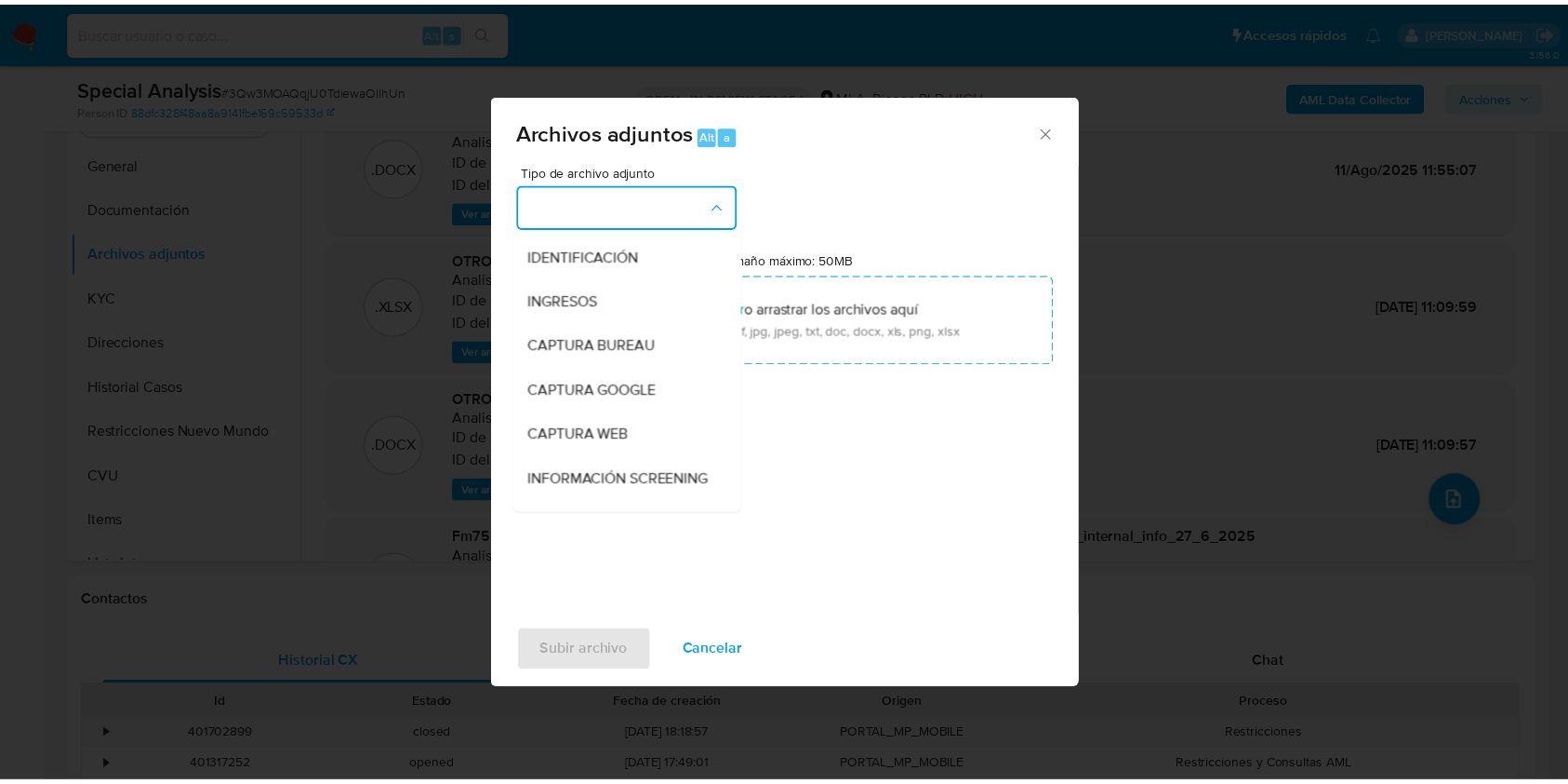
scroll to position [192, 0]
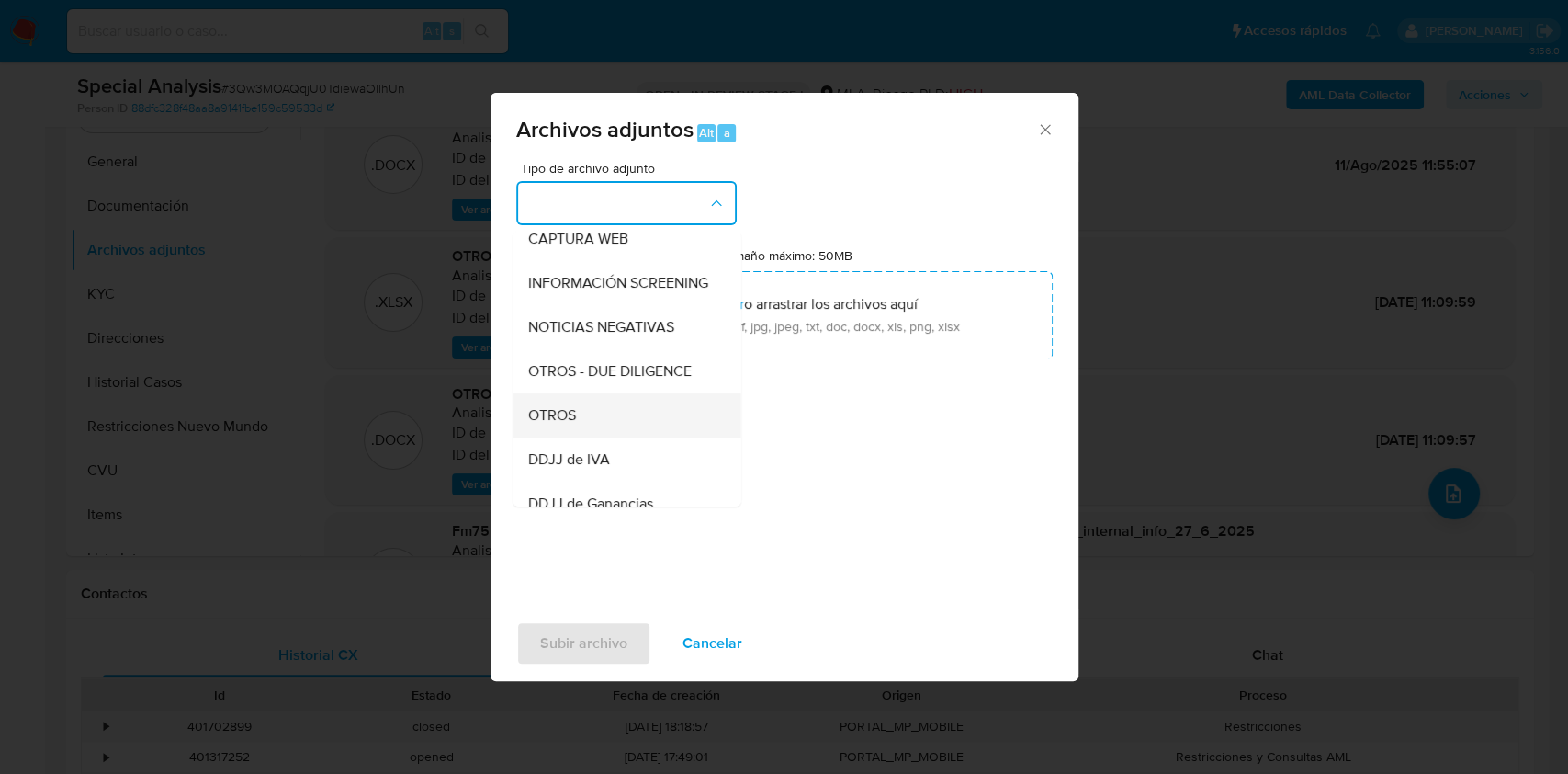
click at [573, 424] on span "OTROS" at bounding box center [550, 415] width 47 height 18
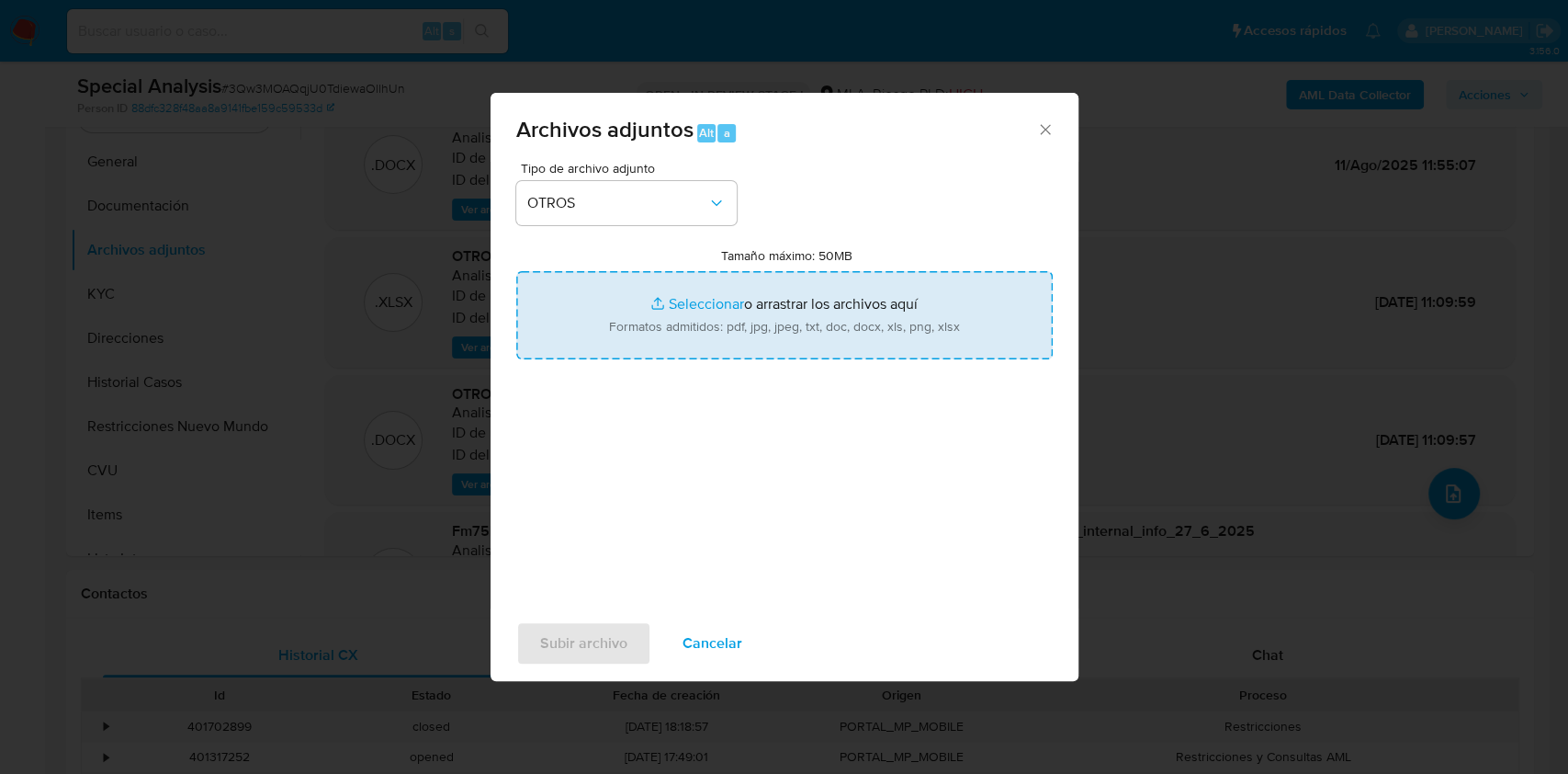
click at [754, 312] on input "Tamaño máximo: 50MB Seleccionar archivos" at bounding box center [784, 315] width 537 height 88
type input "C:\fakepath\COMPROBANTES 2025.pdf"
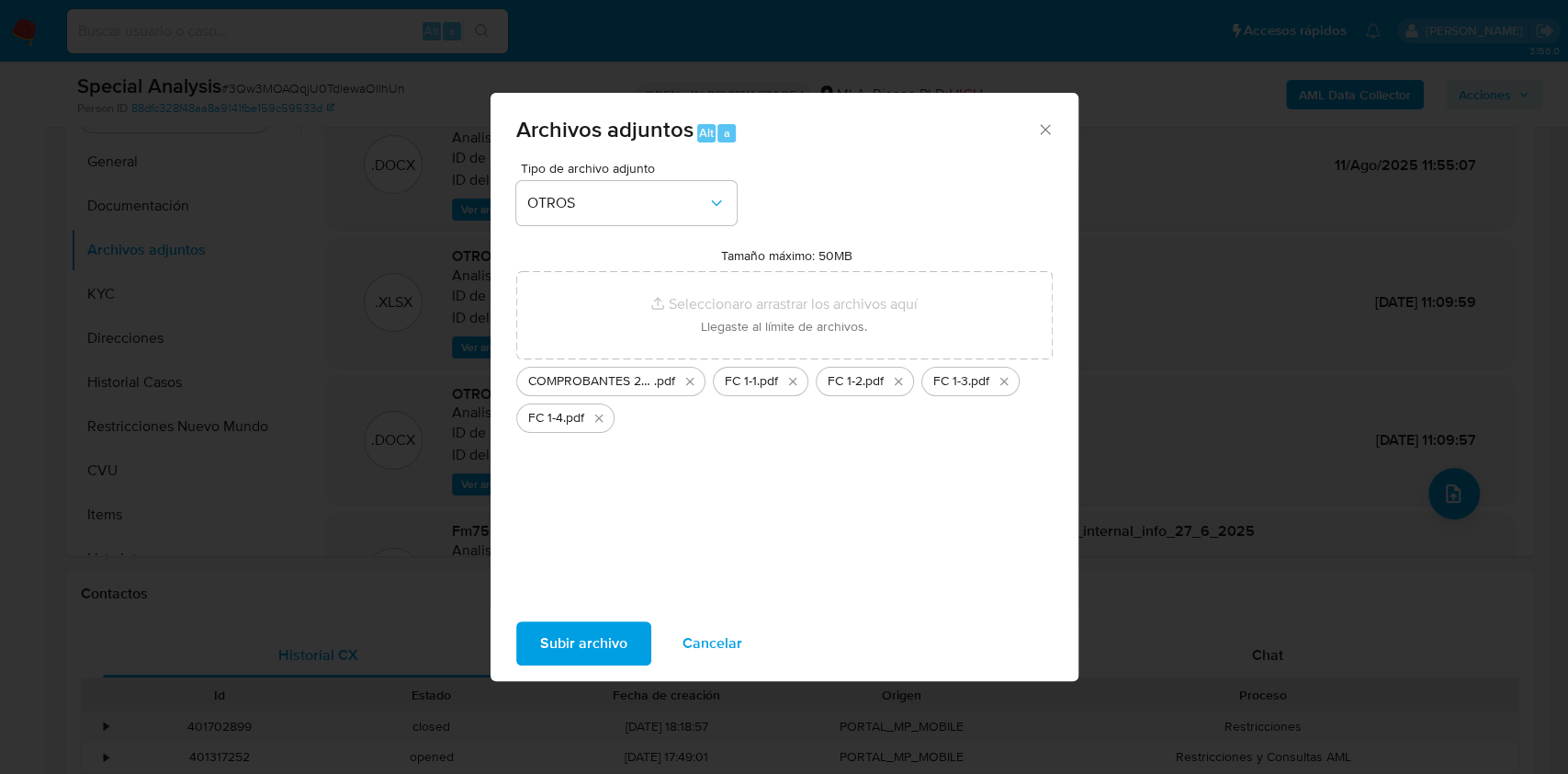
click at [576, 633] on span "Subir archivo" at bounding box center [584, 643] width 87 height 41
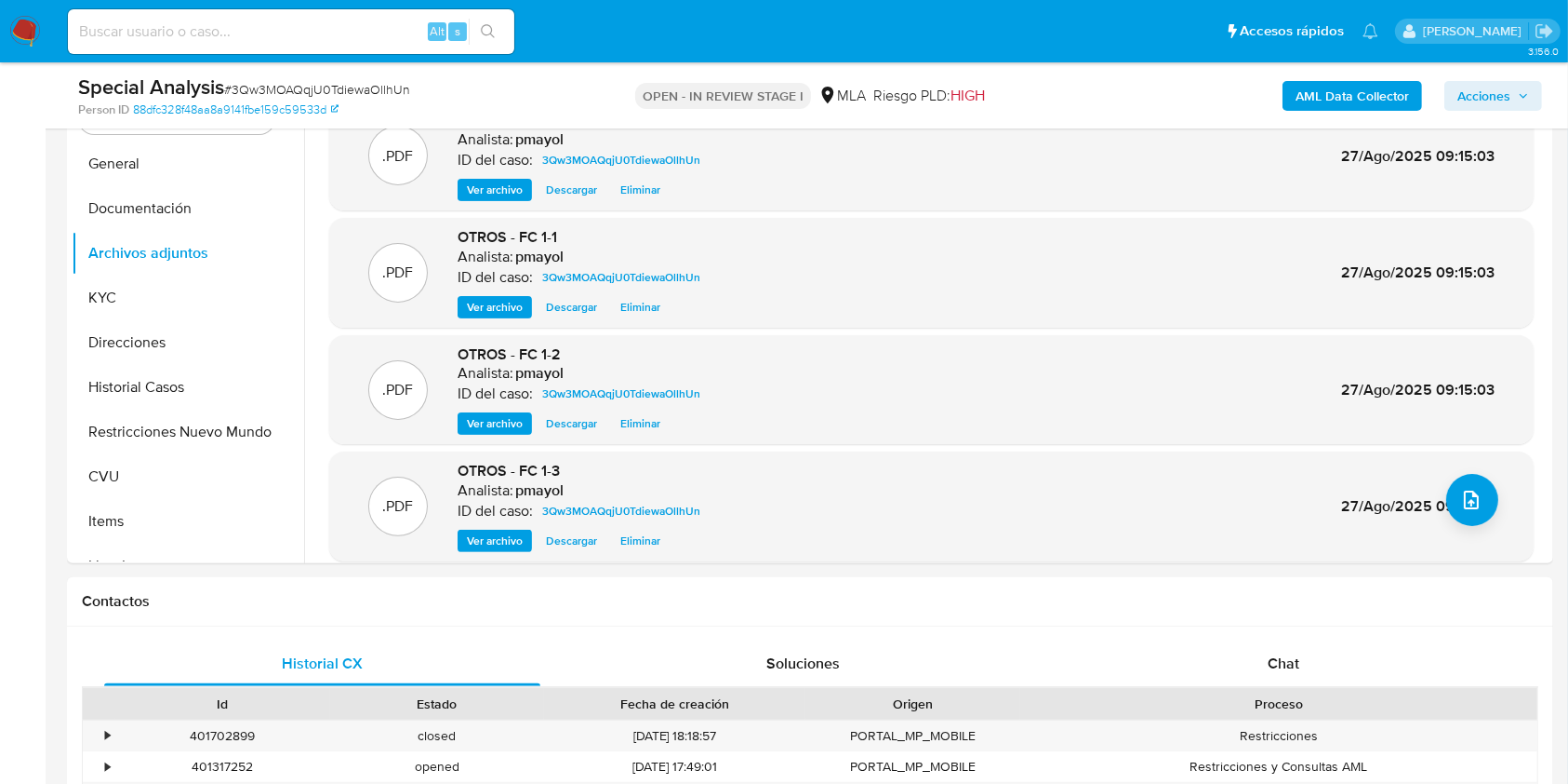
click at [1479, 106] on span "Acciones" at bounding box center [1484, 96] width 53 height 29
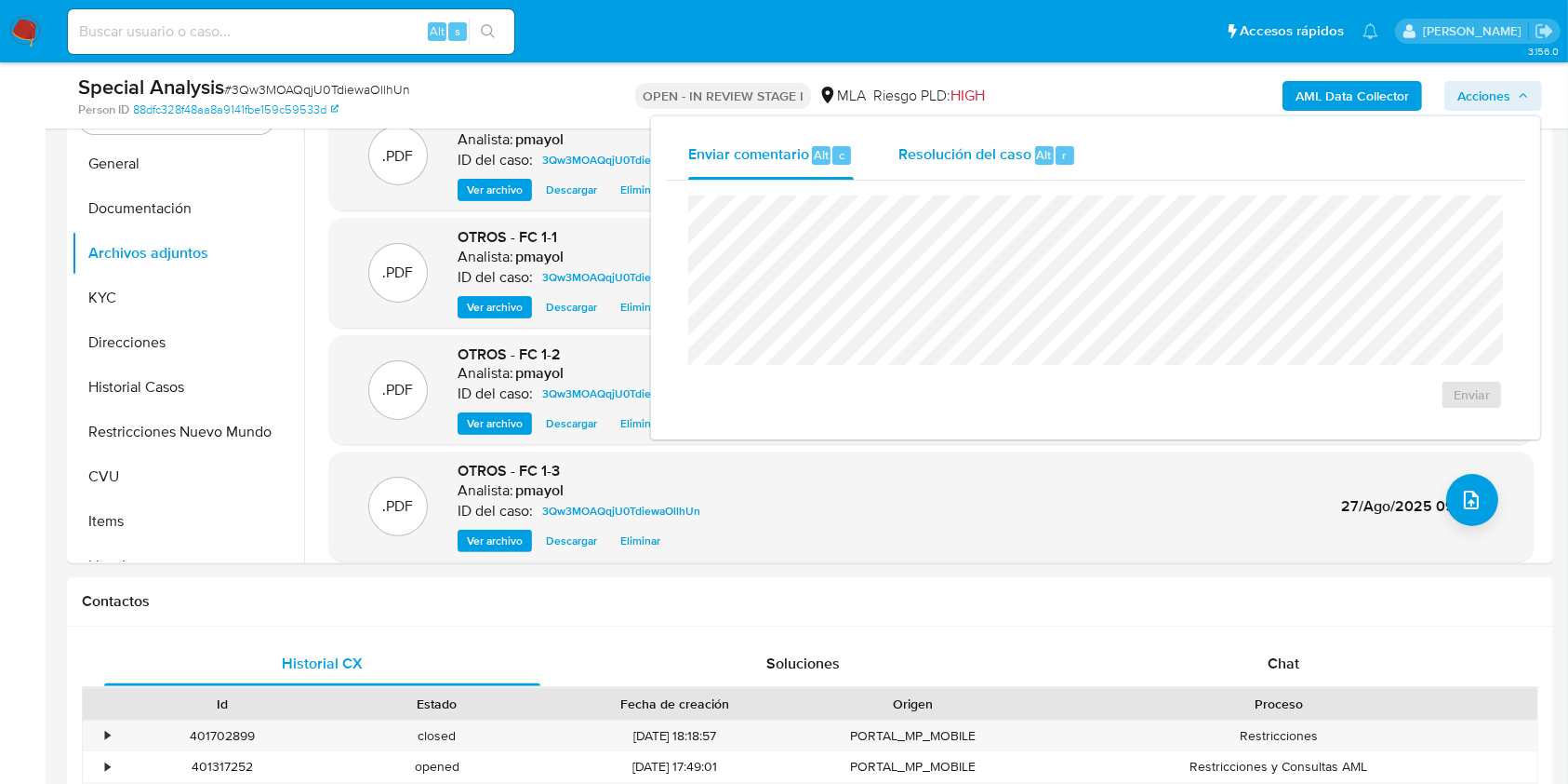
click at [1008, 146] on span "Resolución del caso" at bounding box center [965, 154] width 133 height 22
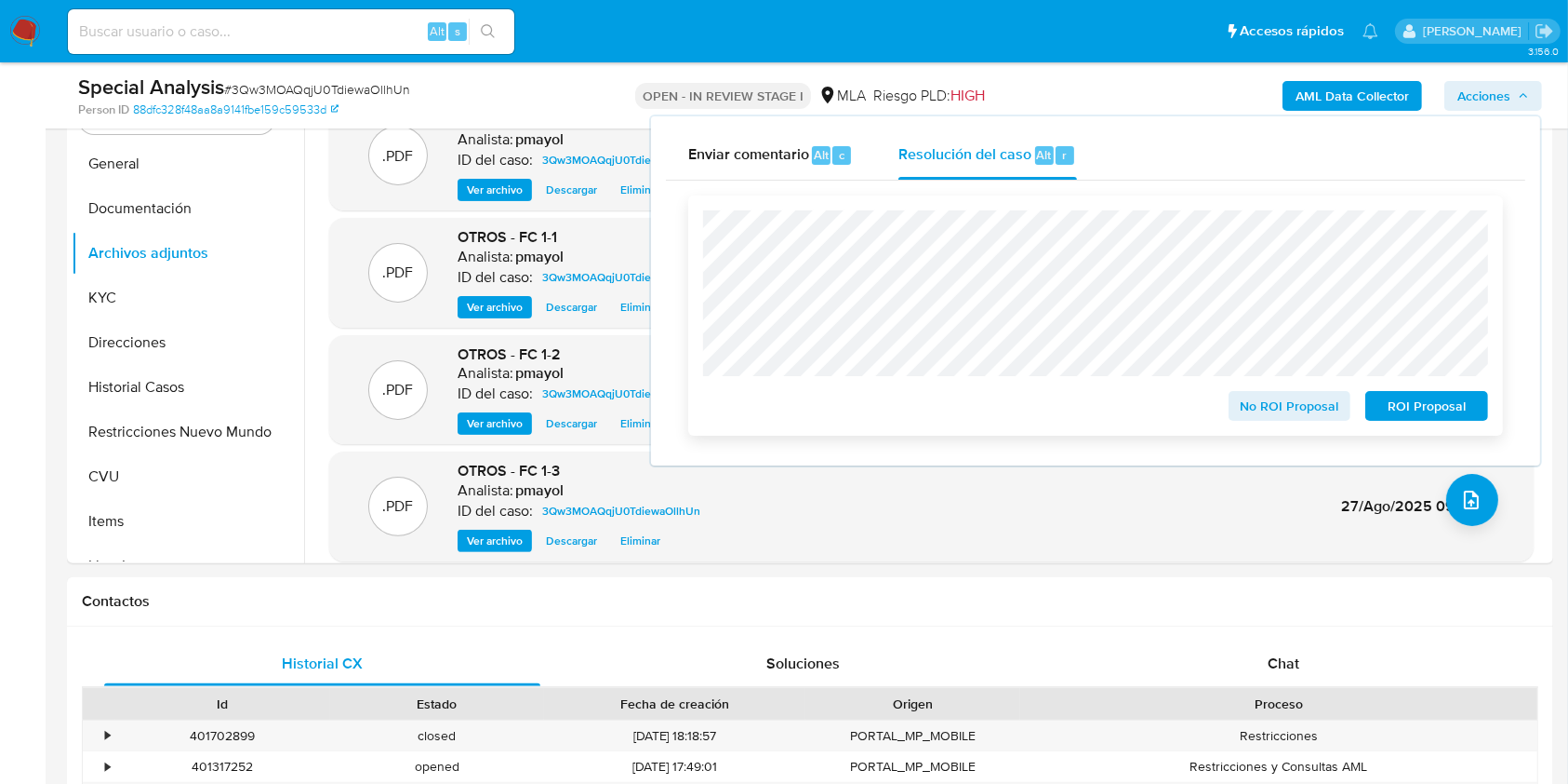
click at [1260, 406] on span "No ROI Proposal" at bounding box center [1290, 405] width 97 height 26
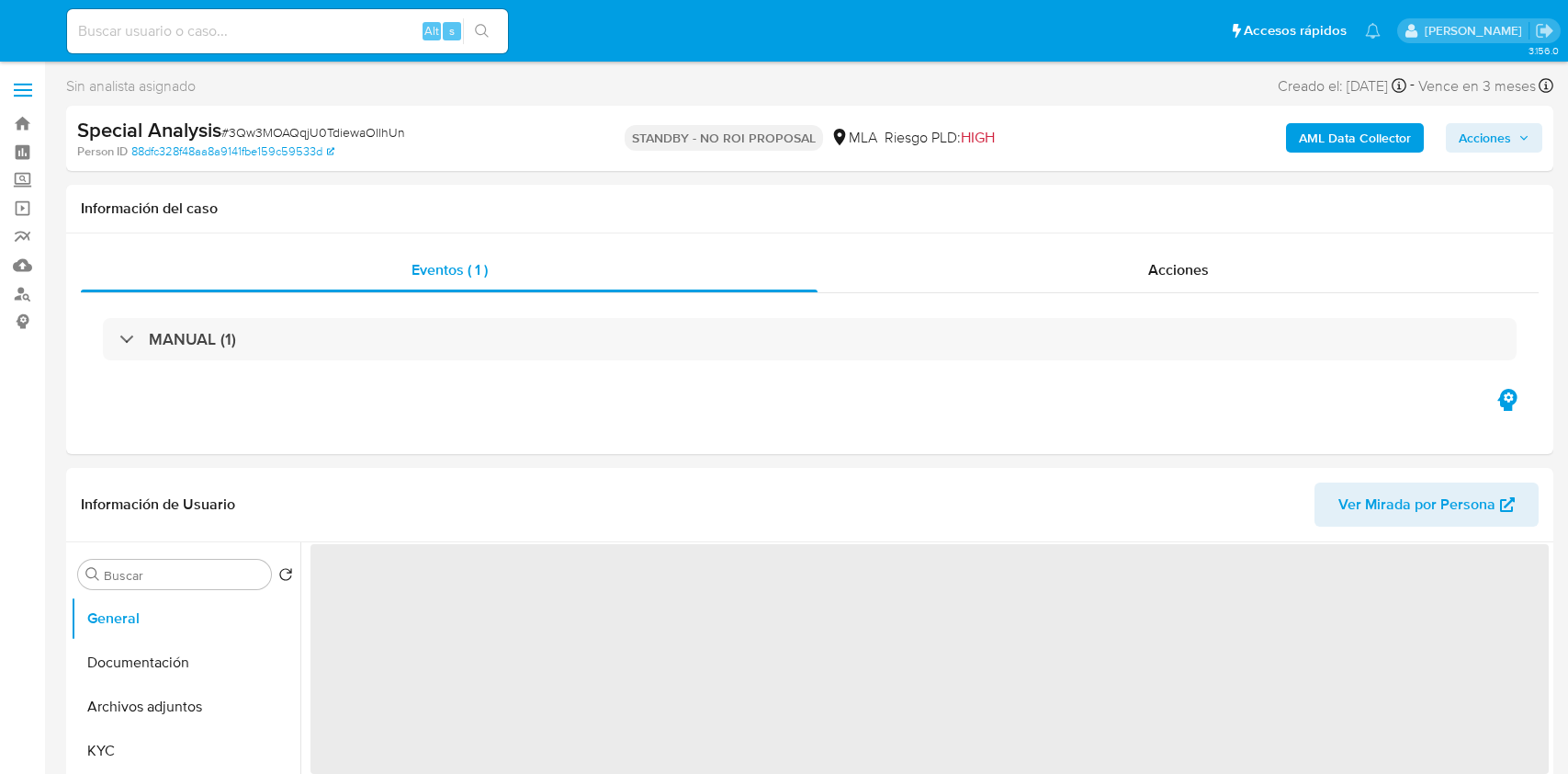
select select "10"
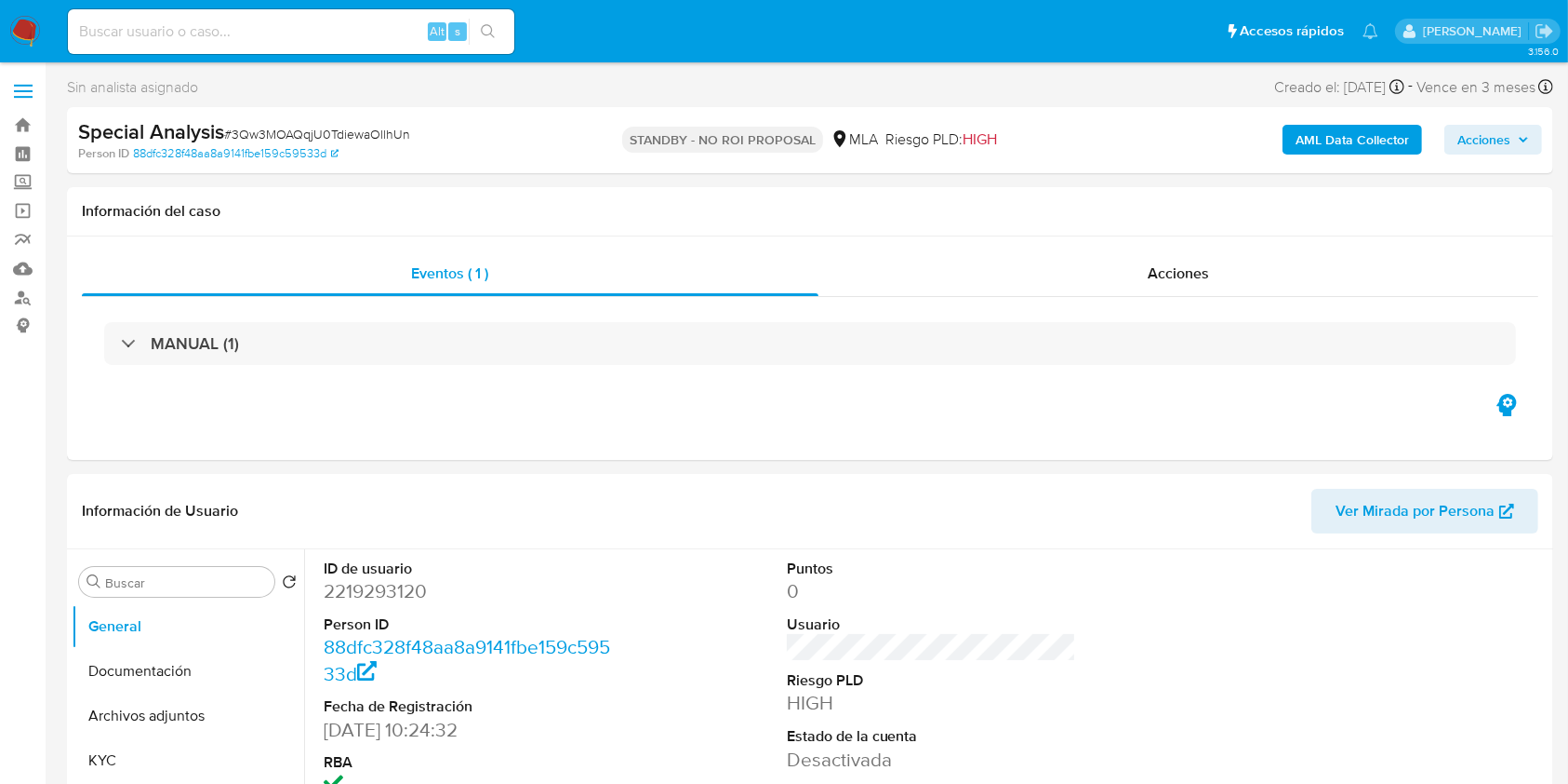
click at [30, 28] on img at bounding box center [25, 31] width 31 height 31
